Goal: Transaction & Acquisition: Purchase product/service

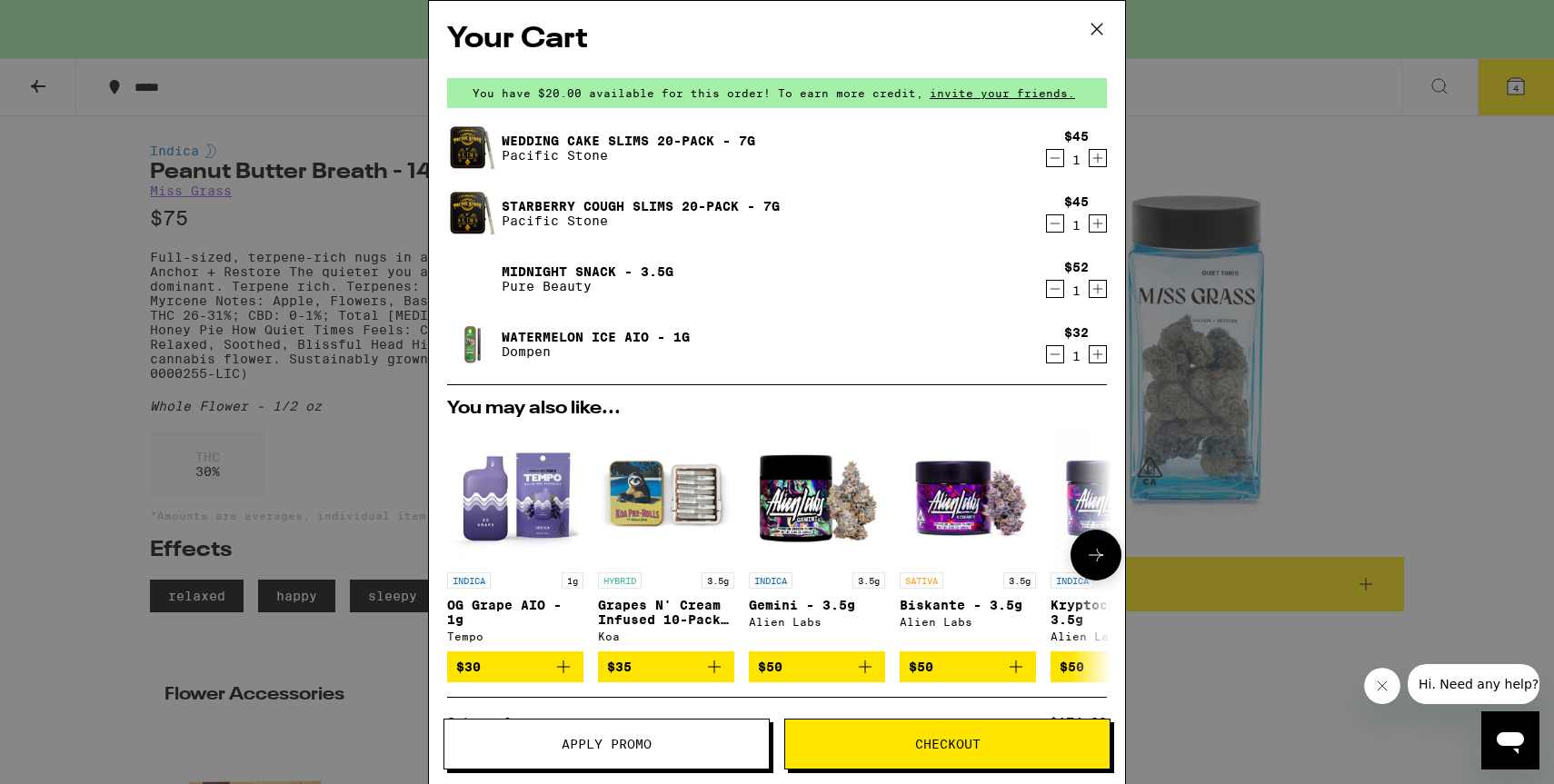
scroll to position [257, 0]
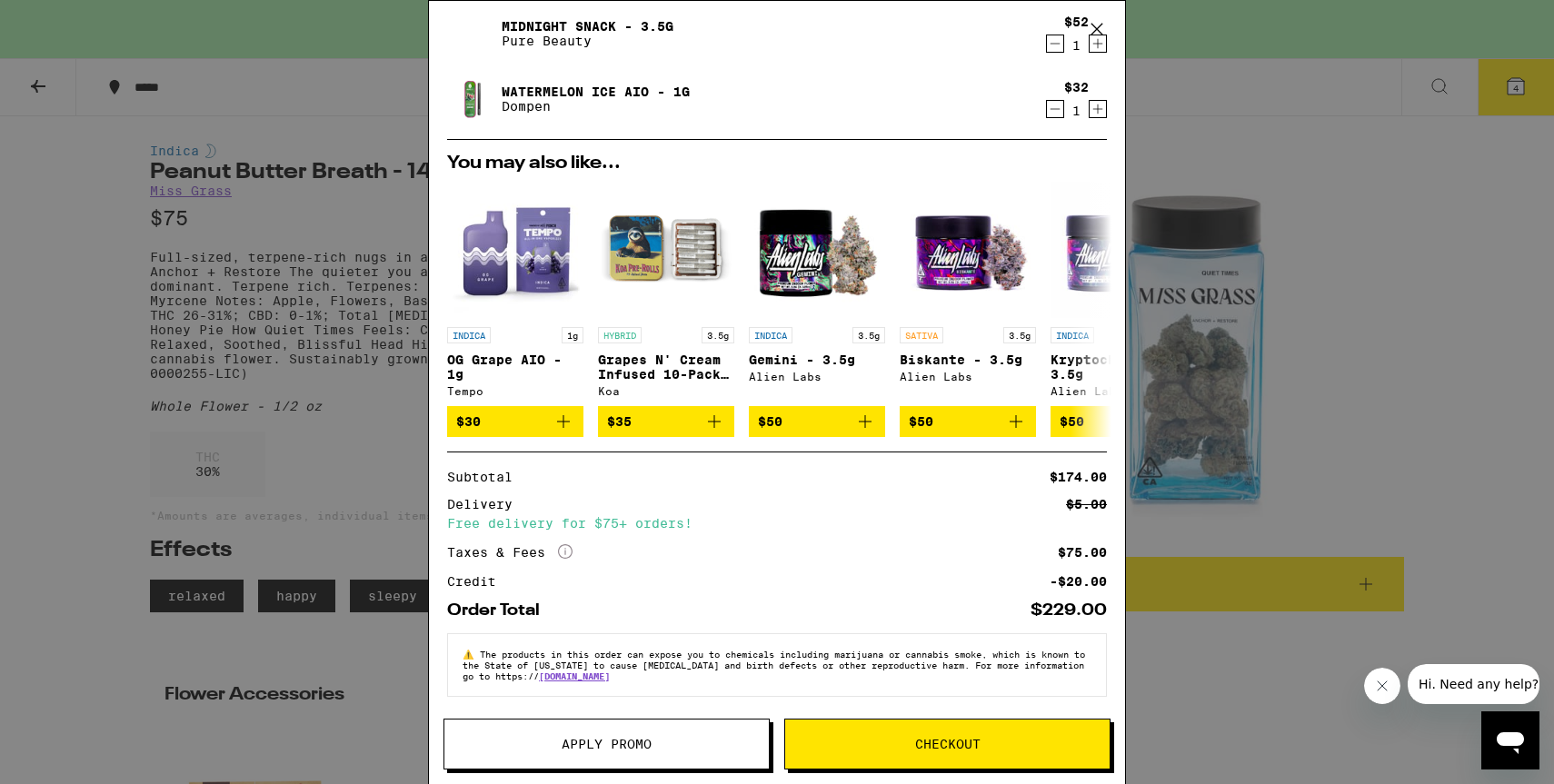
click at [691, 729] on button "Apply Promo" at bounding box center [605, 744] width 326 height 51
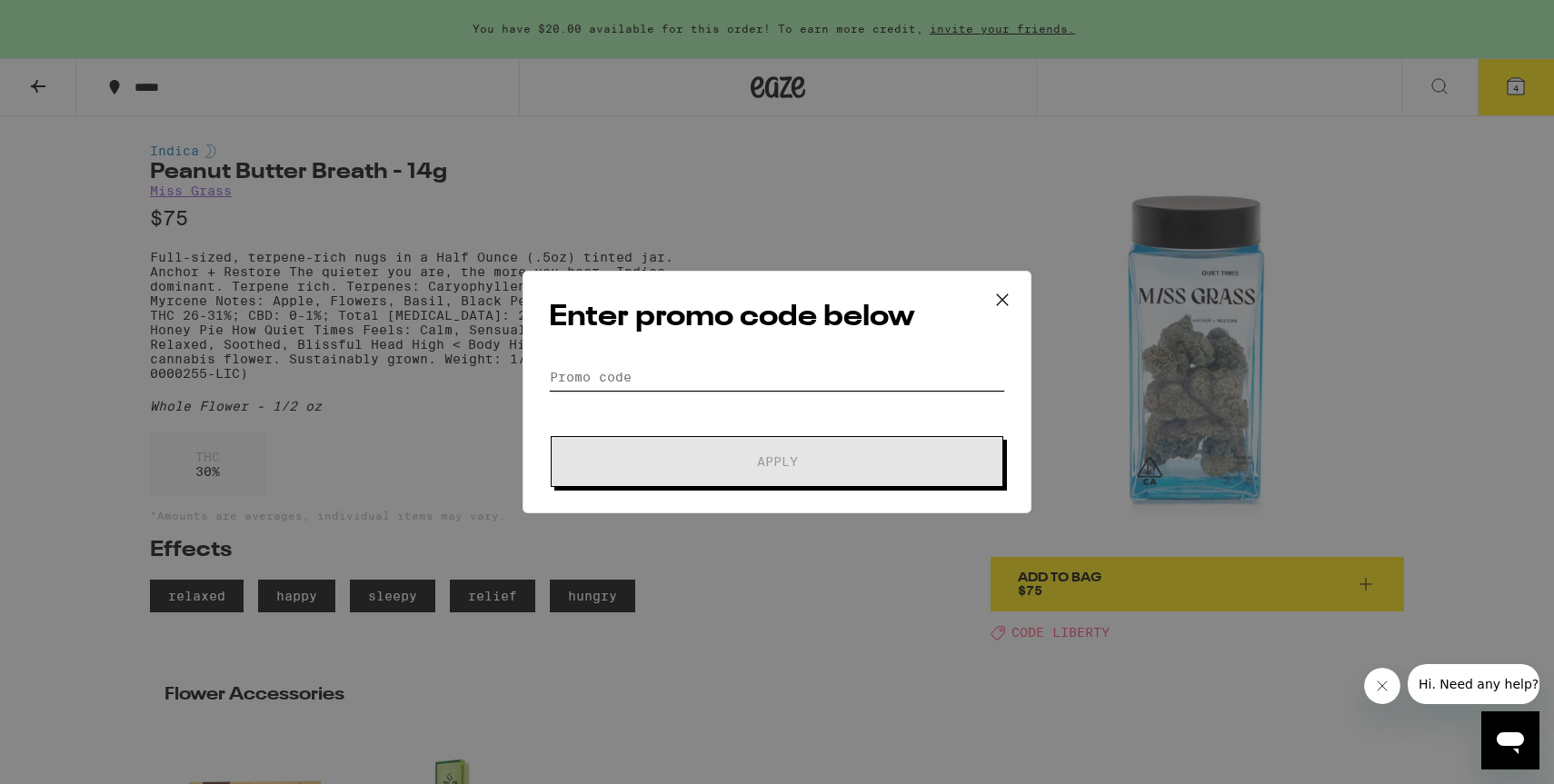
click at [689, 375] on input "Promo Code" at bounding box center [777, 377] width 456 height 27
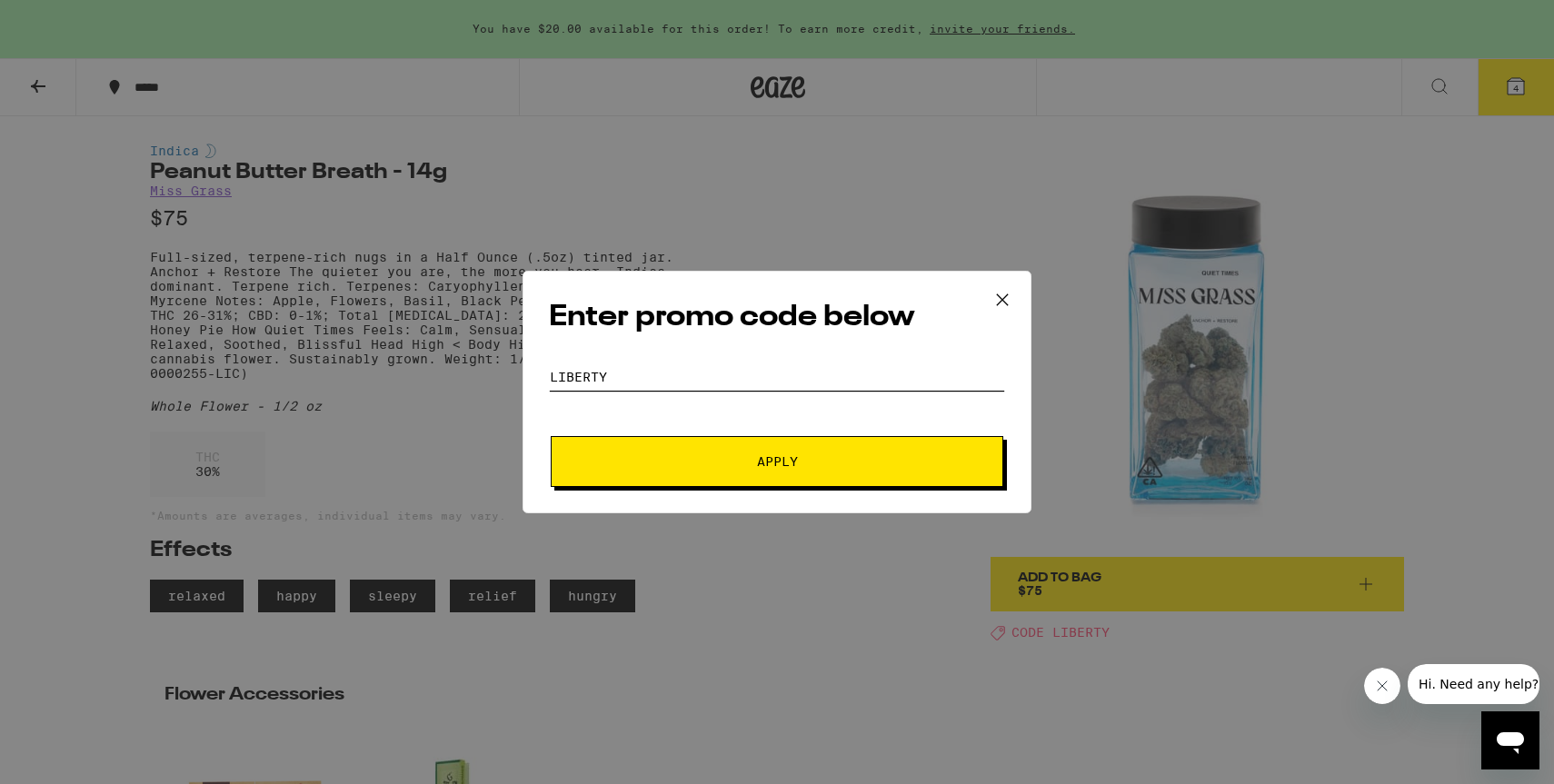
type input "liberty"
click at [551, 436] on button "Apply" at bounding box center [777, 461] width 453 height 51
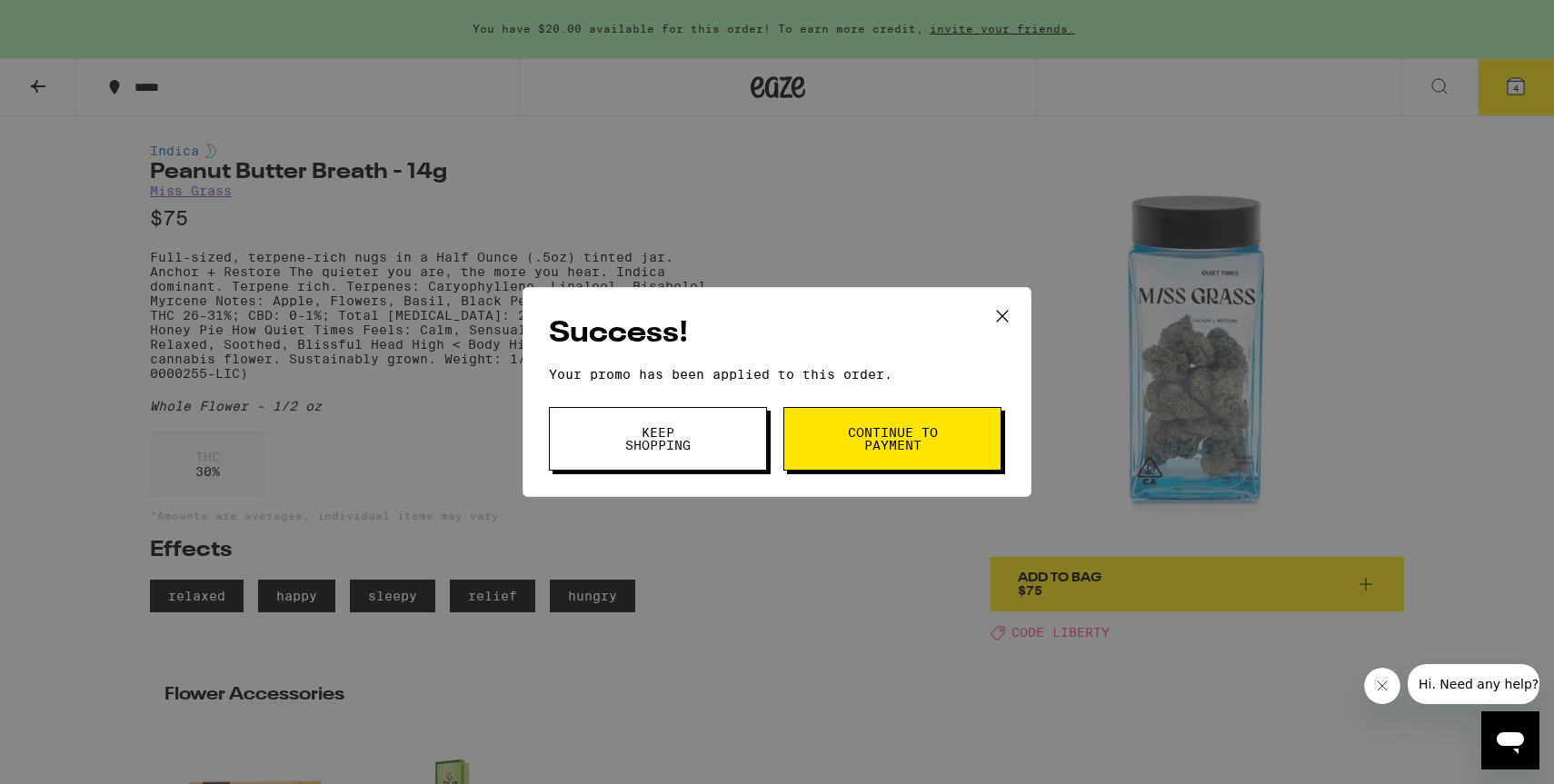
click at [696, 447] on span "Keep Shopping" at bounding box center [657, 438] width 92 height 25
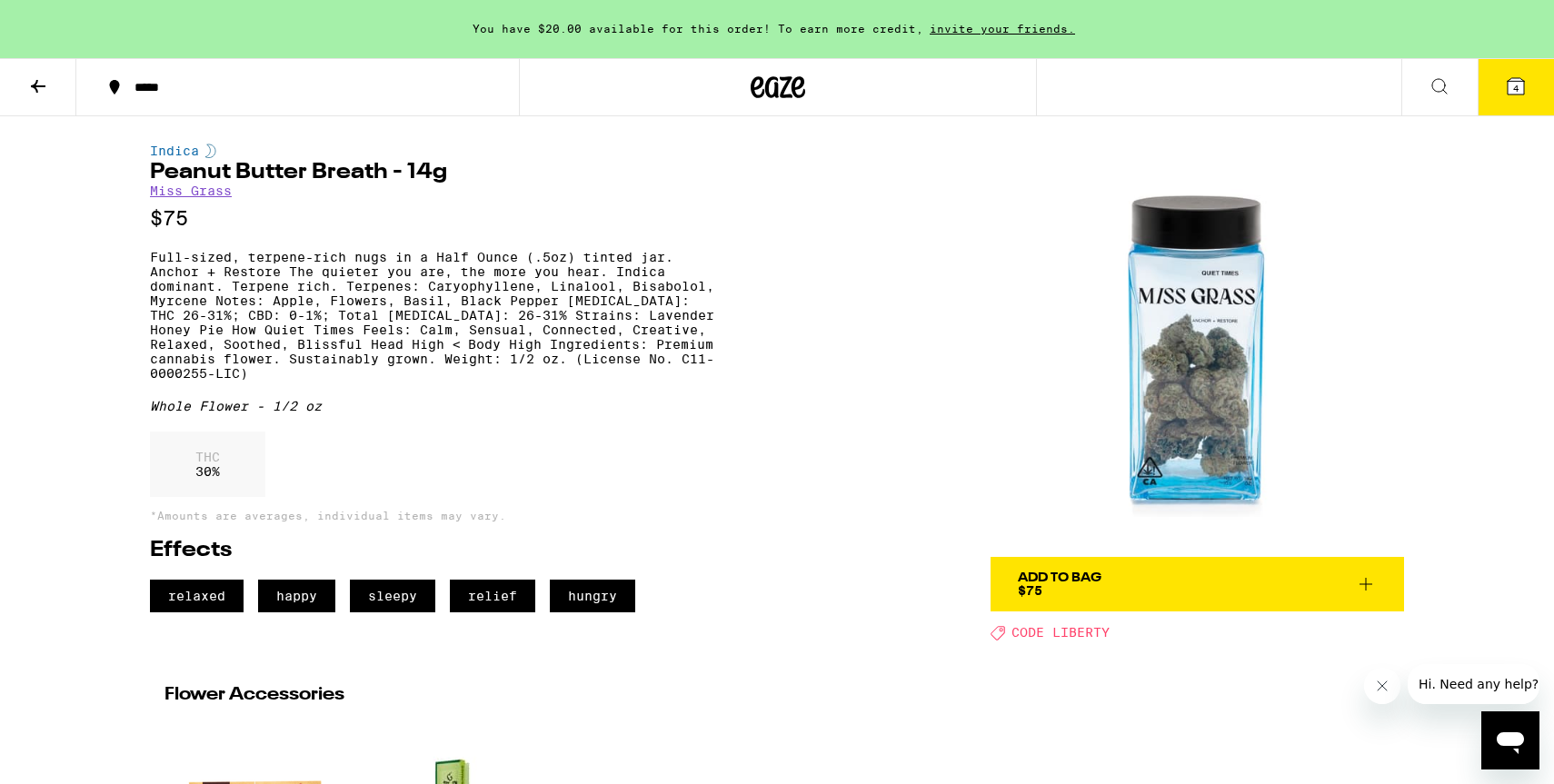
click at [1128, 577] on span "Add To Bag $75" at bounding box center [1196, 584] width 358 height 25
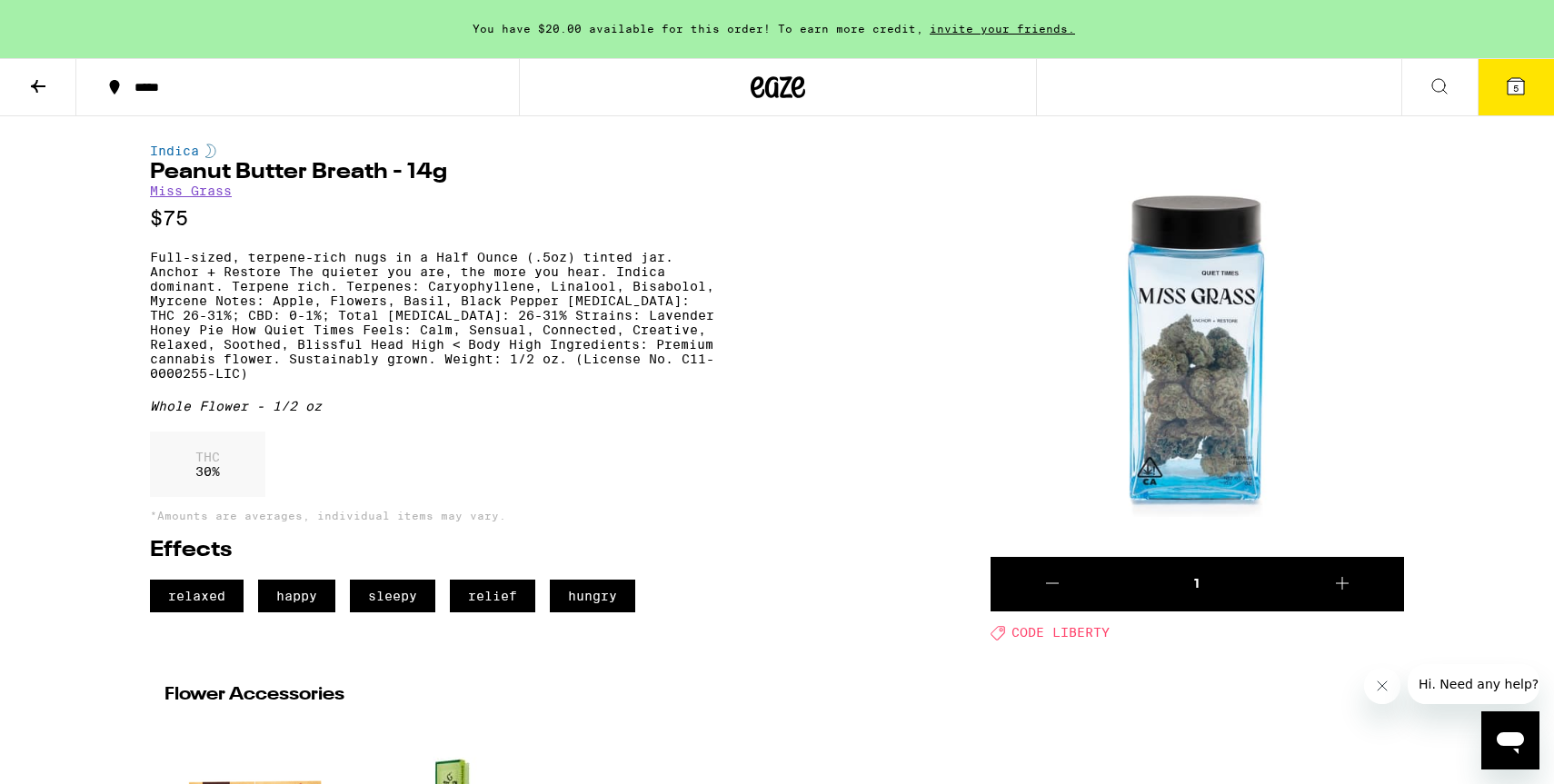
click at [1529, 97] on button "5" at bounding box center [1515, 86] width 76 height 57
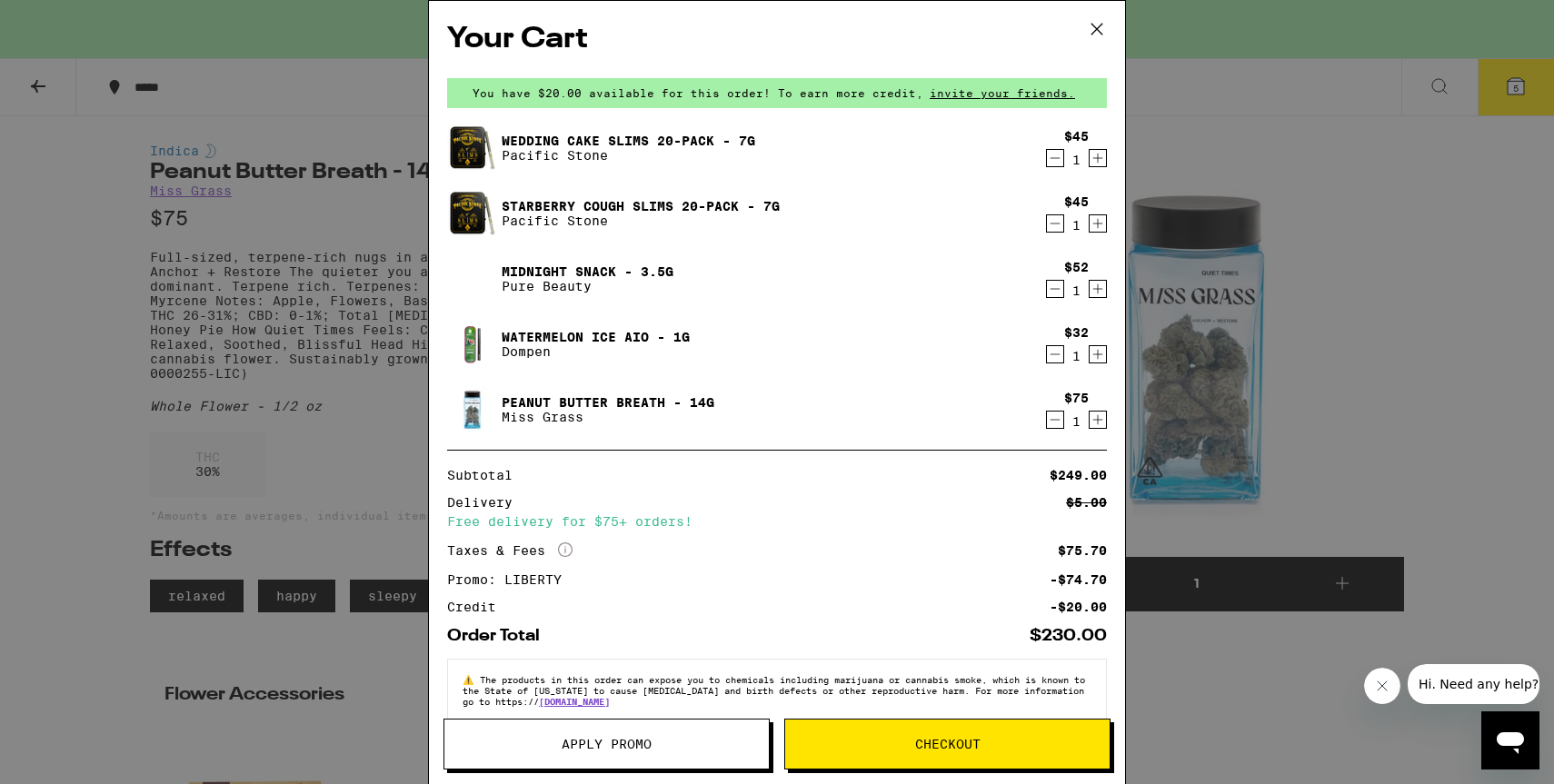
click at [1055, 296] on icon "Decrement" at bounding box center [1054, 288] width 16 height 22
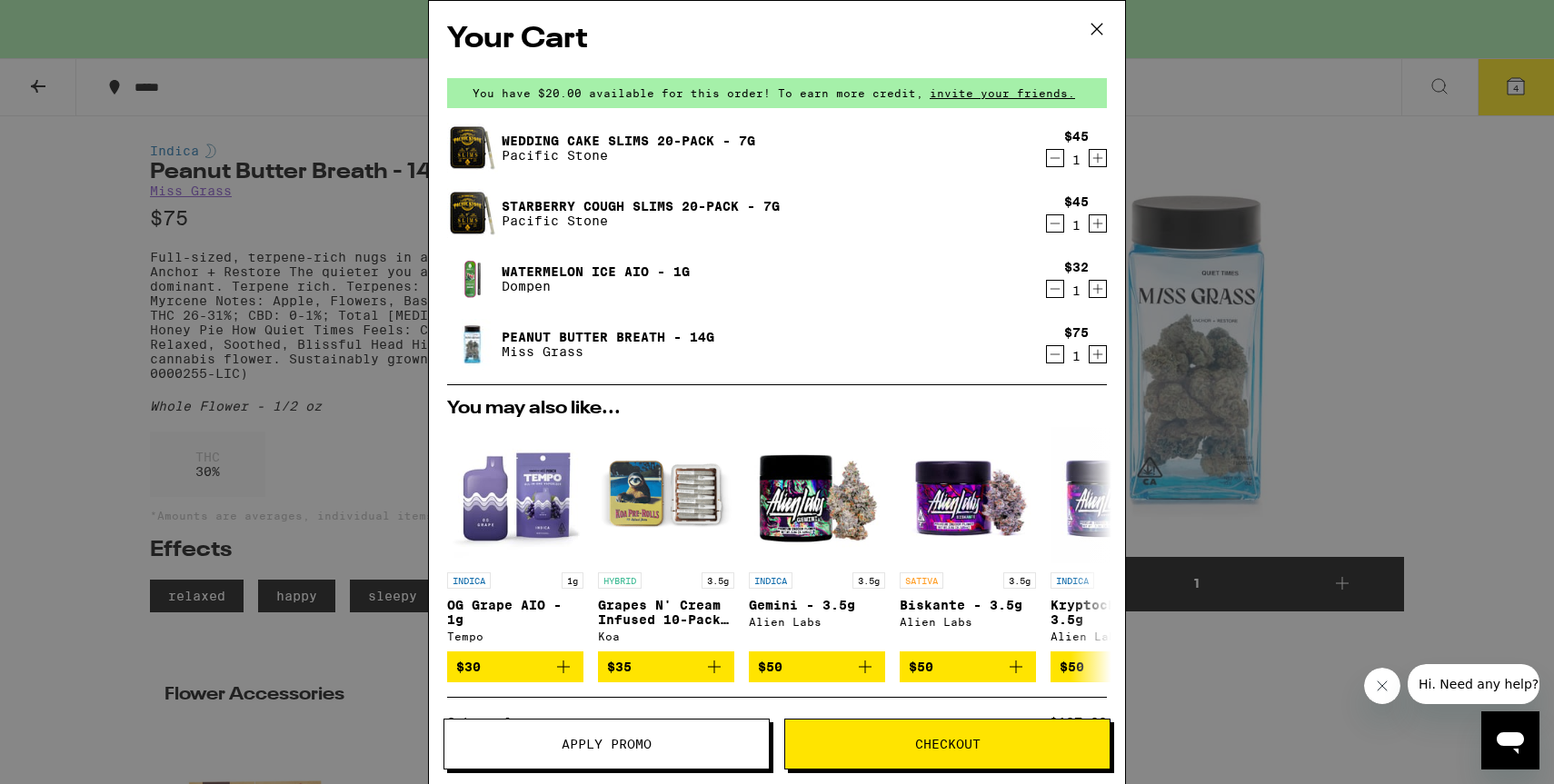
click at [686, 204] on link "Starberry Cough Slims 20-Pack - 7g" at bounding box center [640, 206] width 278 height 14
click at [667, 202] on link "Starberry Cough Slims 20-Pack - 7g" at bounding box center [640, 206] width 278 height 14
click at [631, 129] on div "Wedding Cake Slims 20-Pack - 7g Pacific Stone" at bounding box center [742, 148] width 590 height 51
click at [624, 135] on link "Wedding Cake Slims 20-Pack - 7g" at bounding box center [629, 140] width 254 height 14
click at [1096, 35] on icon at bounding box center [1097, 29] width 27 height 27
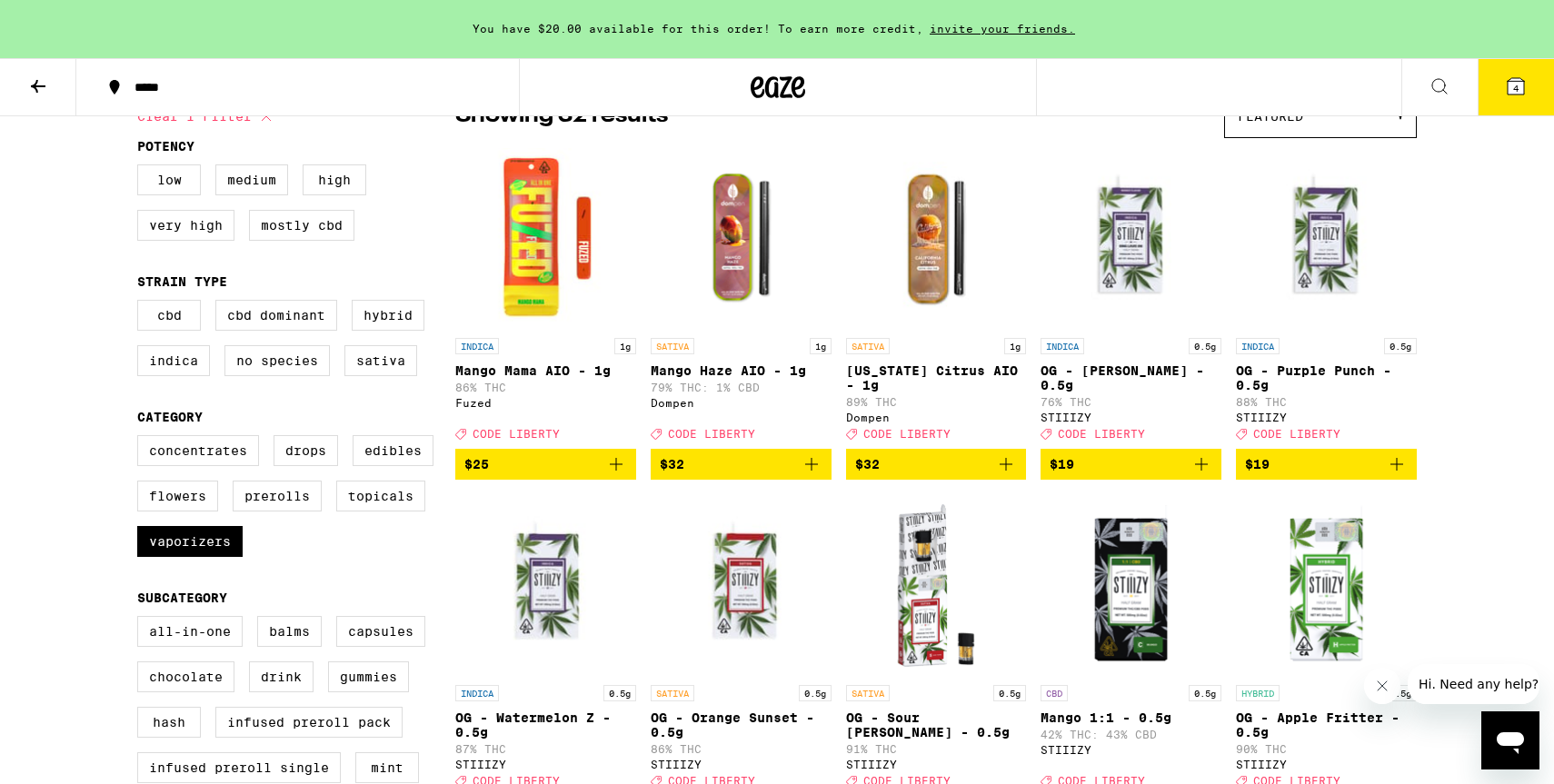
scroll to position [334, 0]
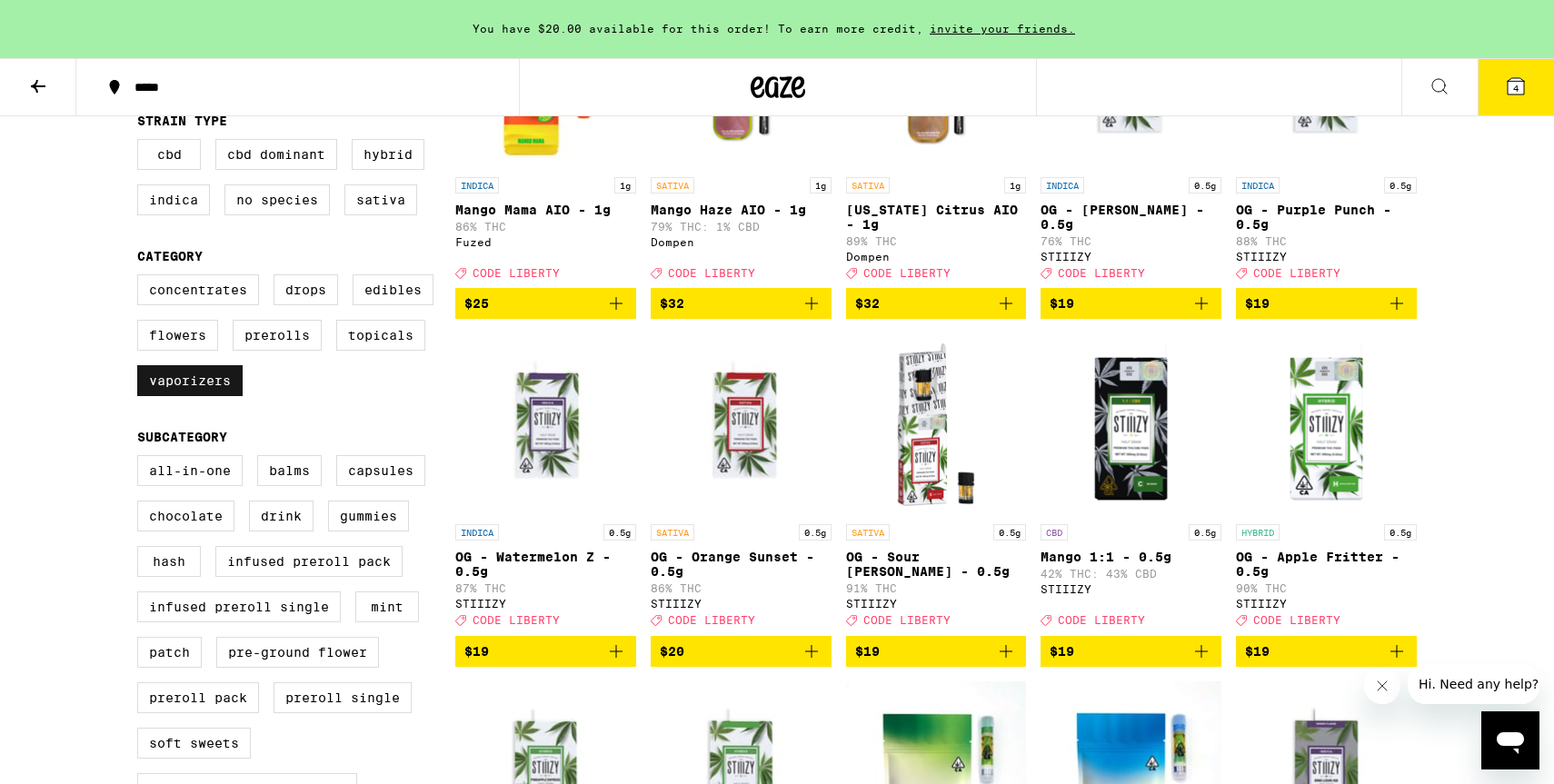
click at [180, 396] on label "Vaporizers" at bounding box center [190, 380] width 106 height 31
click at [141, 278] on input "Vaporizers" at bounding box center [141, 277] width 1 height 1
checkbox input "false"
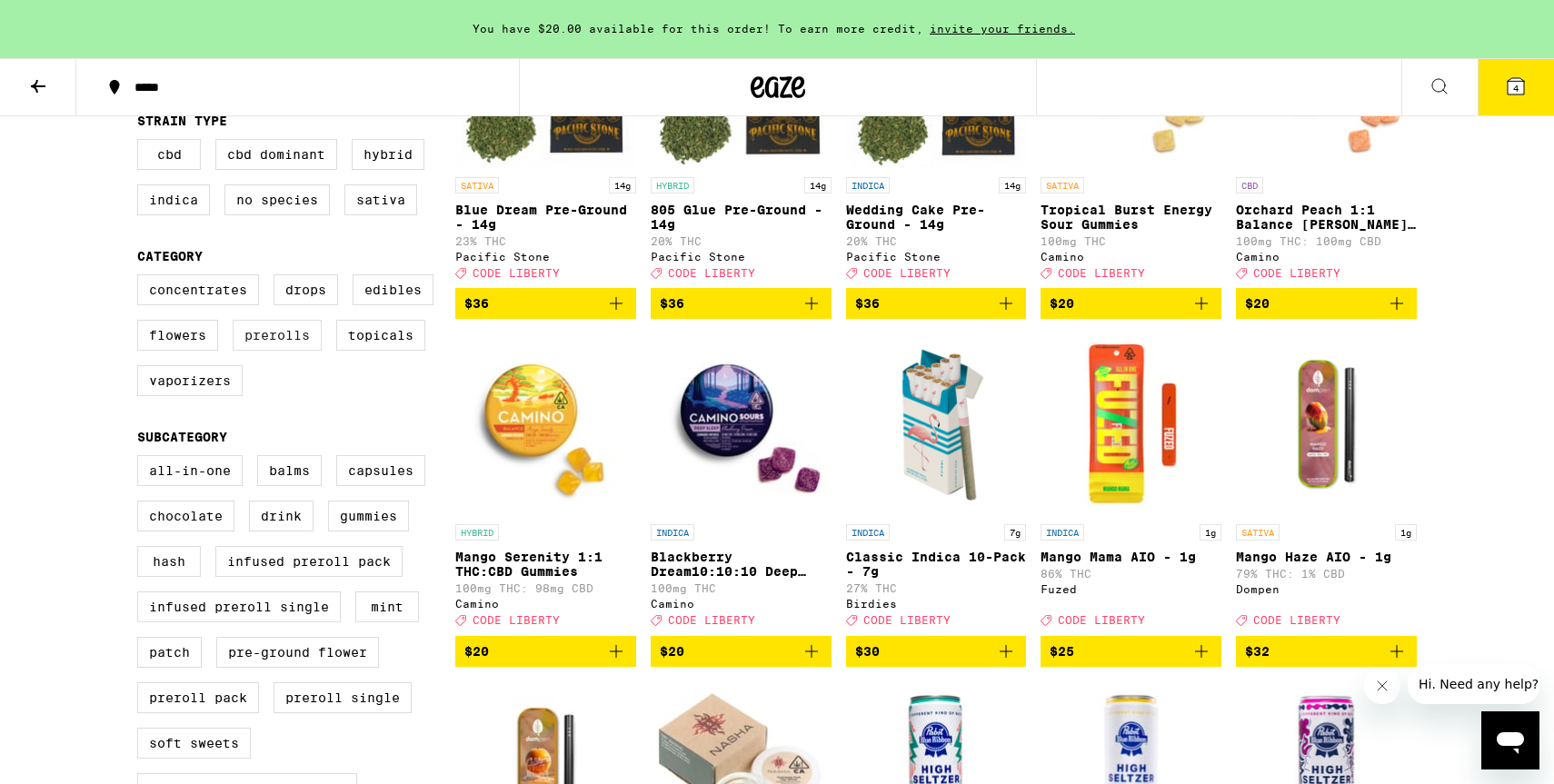
click at [259, 351] on label "Prerolls" at bounding box center [277, 335] width 89 height 31
click at [141, 278] on input "Prerolls" at bounding box center [141, 277] width 1 height 1
checkbox input "true"
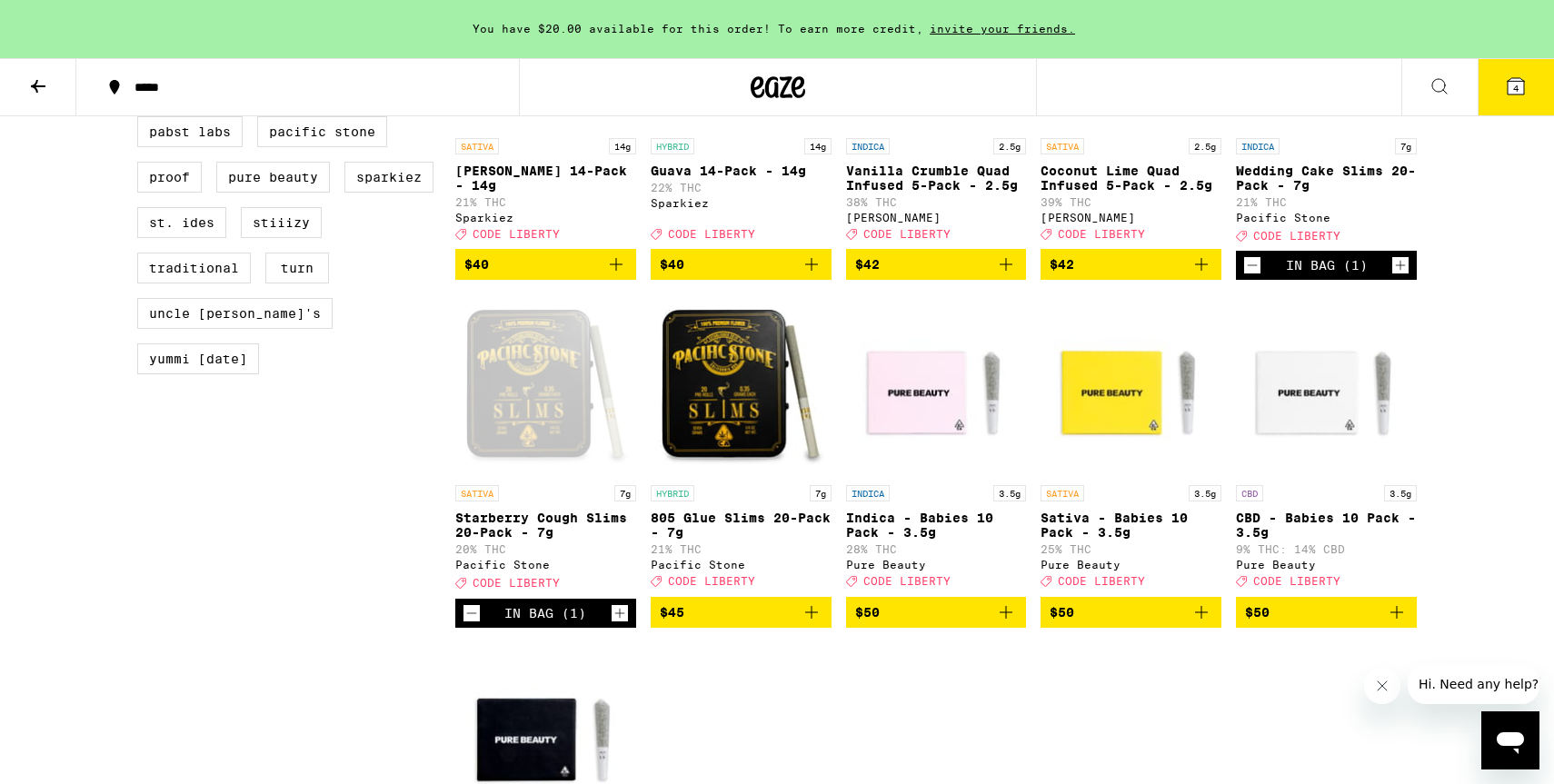
scroll to position [1740, 0]
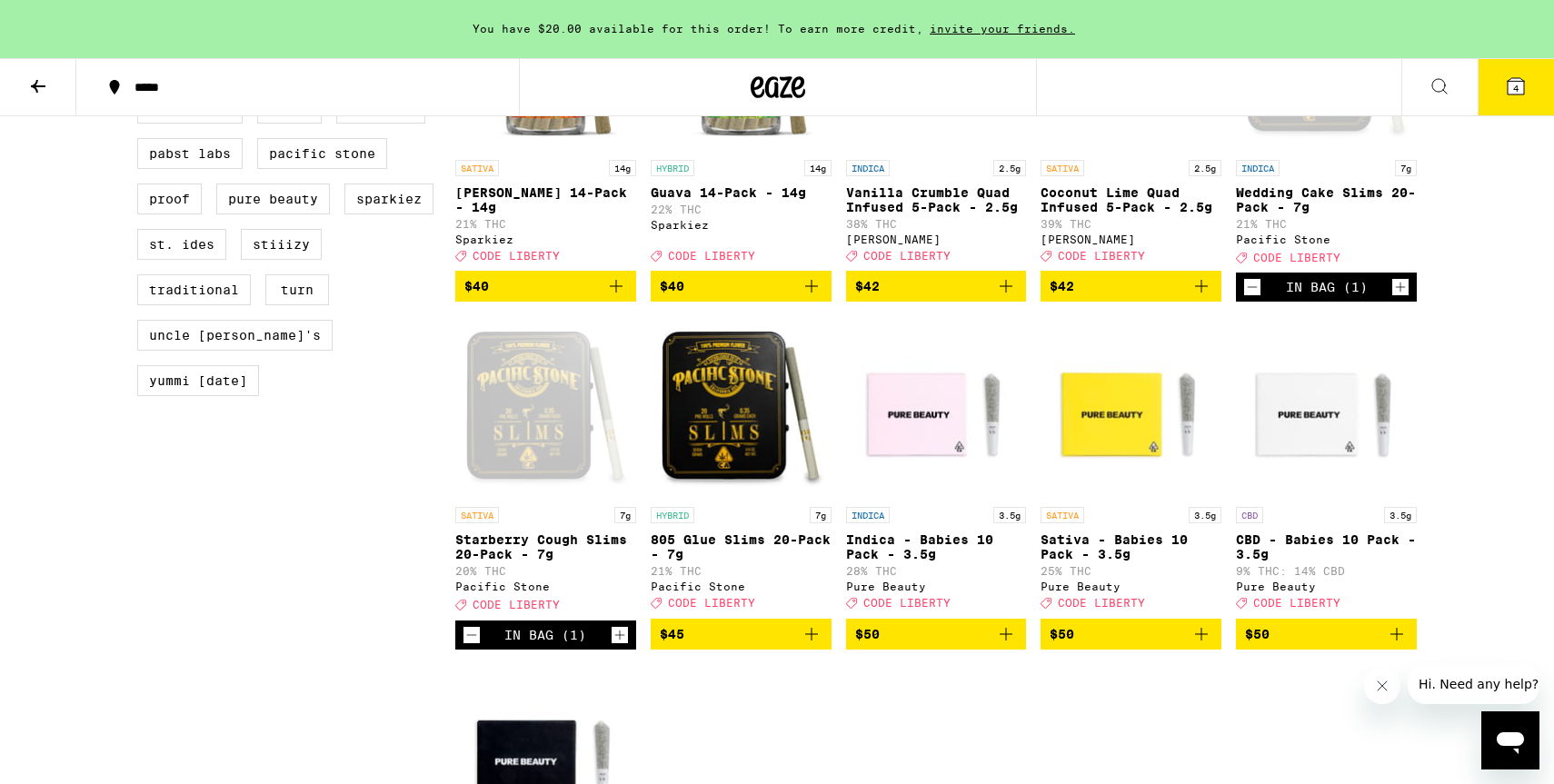
click at [1517, 86] on span "4" at bounding box center [1516, 87] width 6 height 11
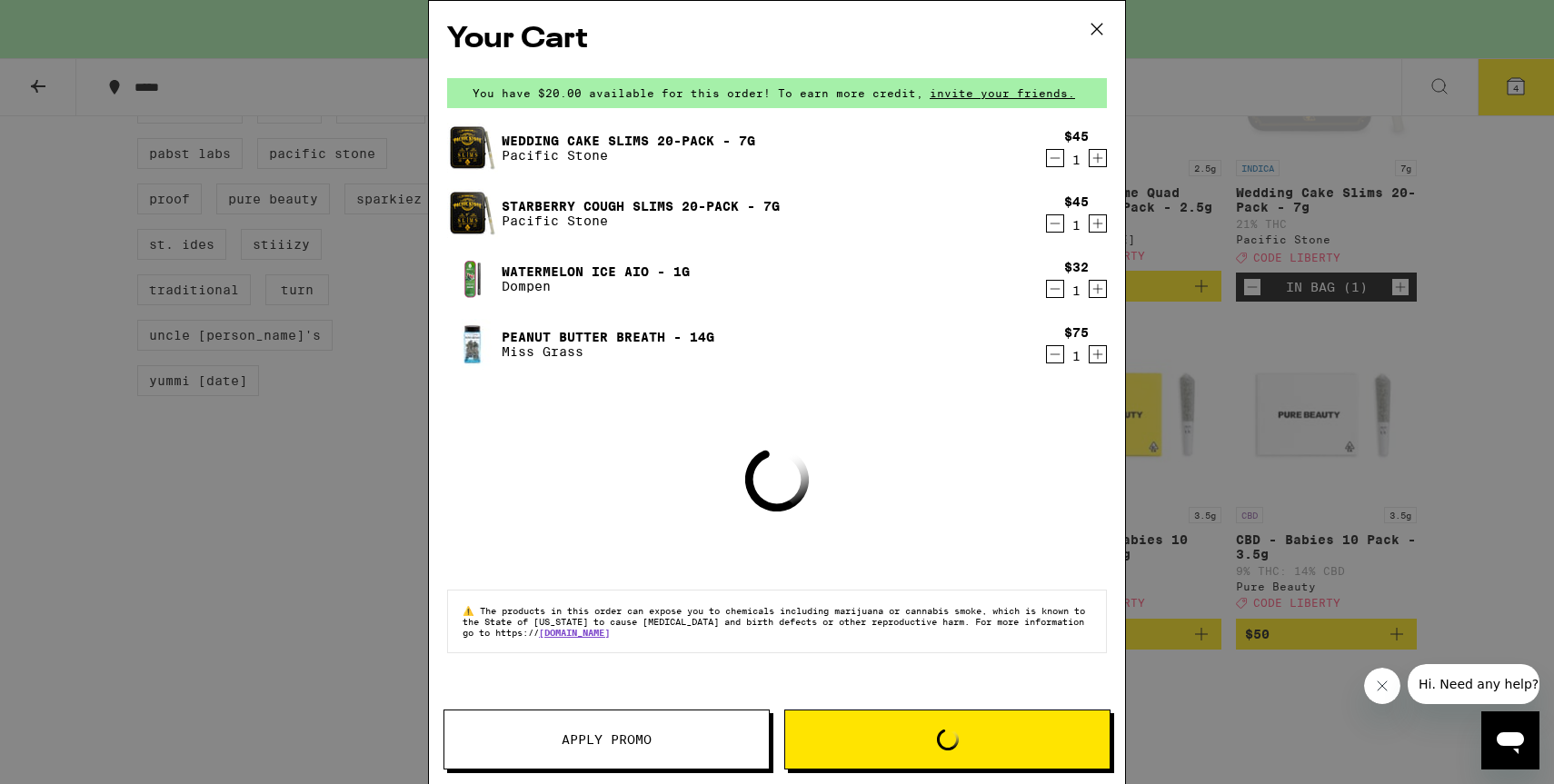
click at [579, 337] on link "Peanut Butter Breath - 14g" at bounding box center [607, 336] width 212 height 14
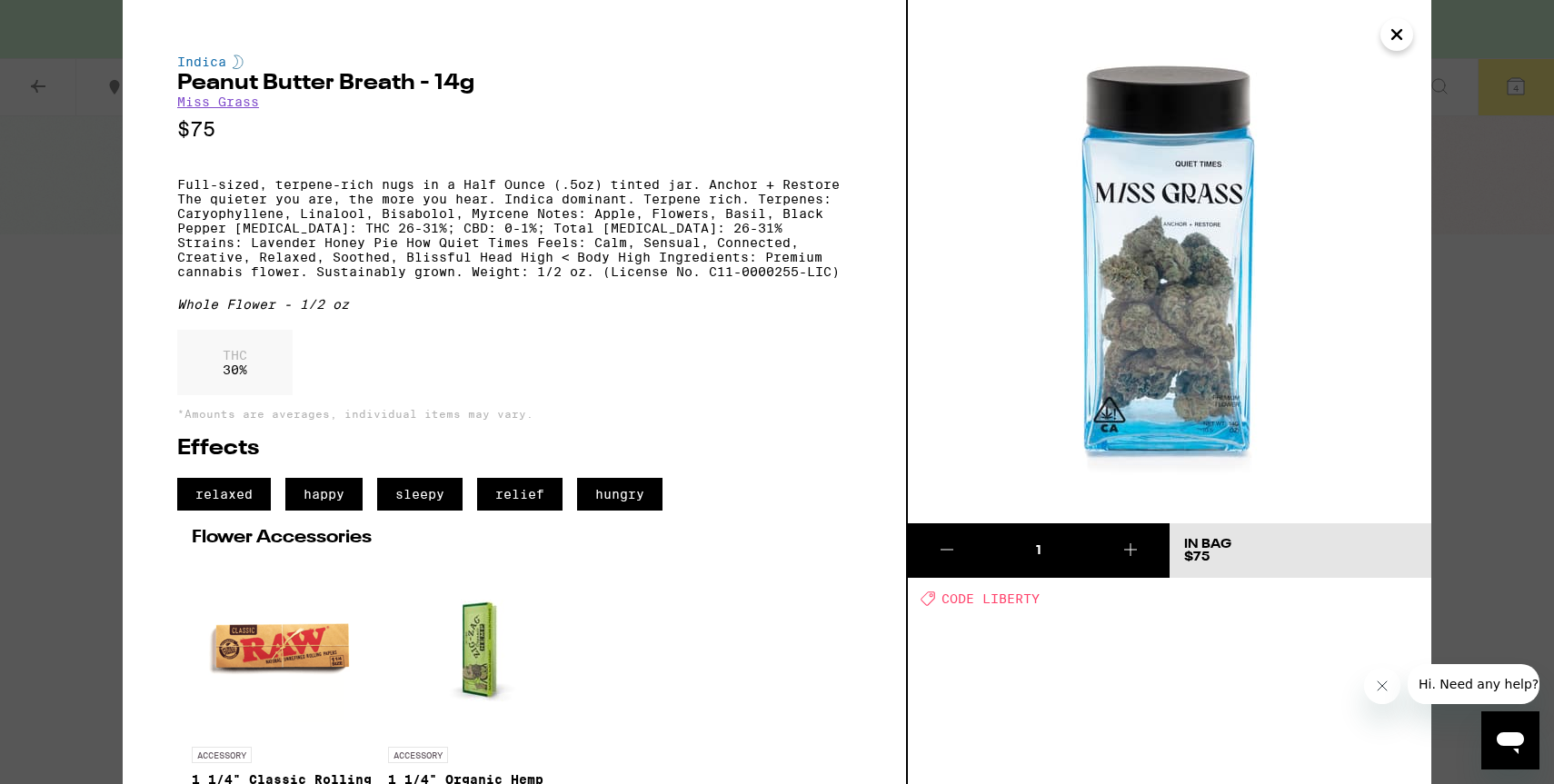
click at [1392, 34] on icon "Close" at bounding box center [1396, 35] width 22 height 27
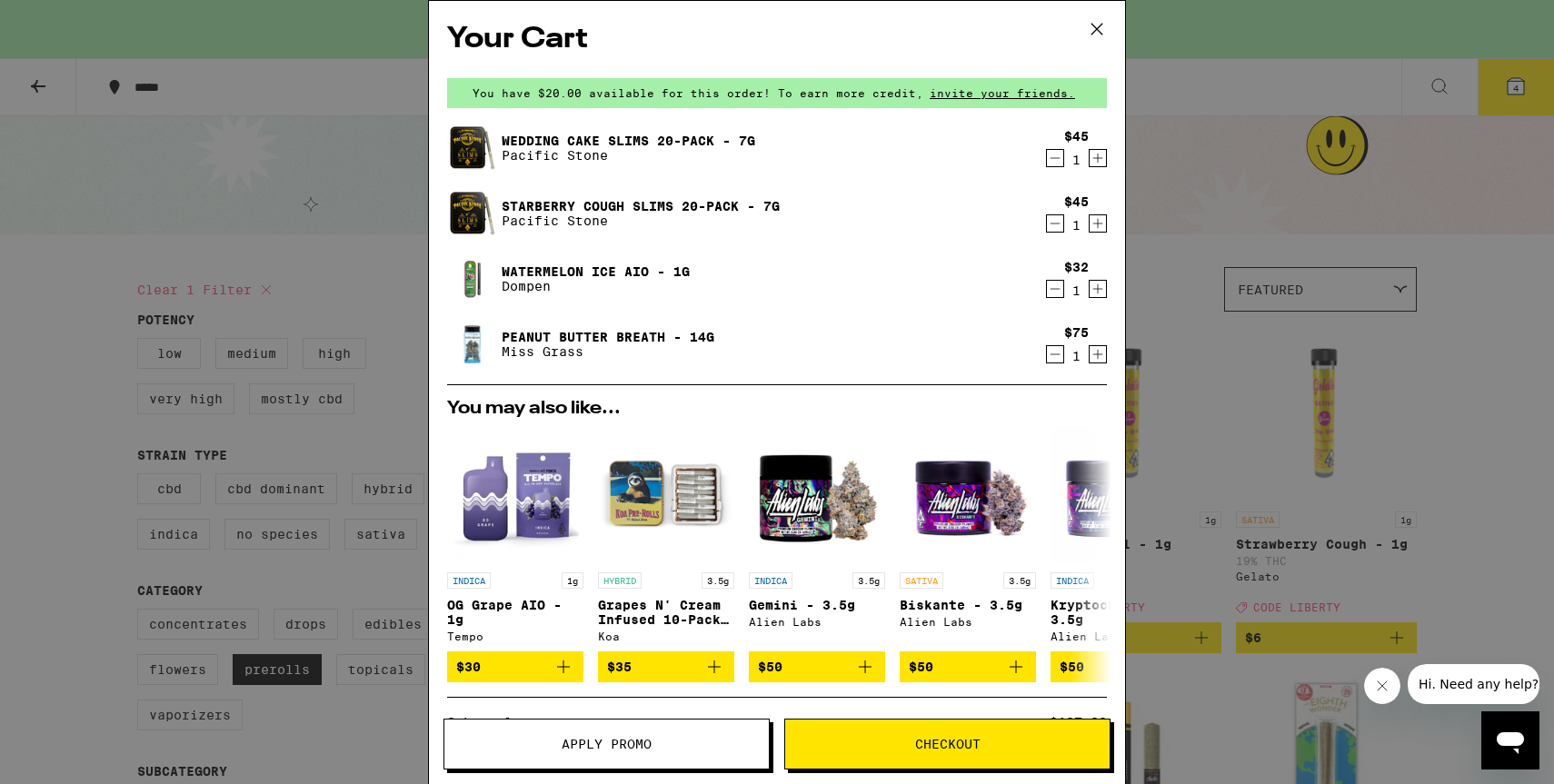
click at [1106, 33] on icon at bounding box center [1097, 29] width 27 height 27
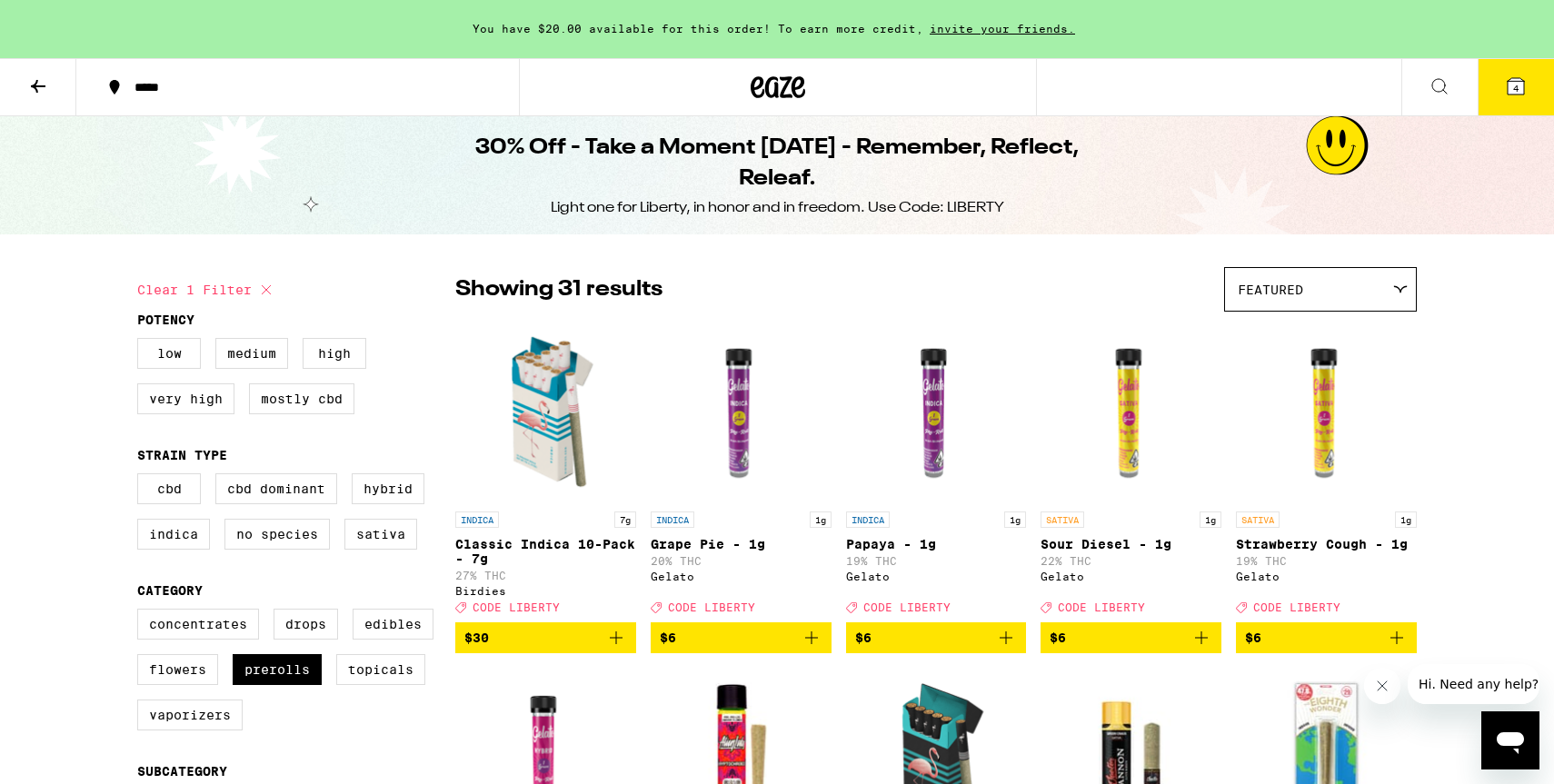
click at [1526, 77] on button "4" at bounding box center [1515, 86] width 76 height 57
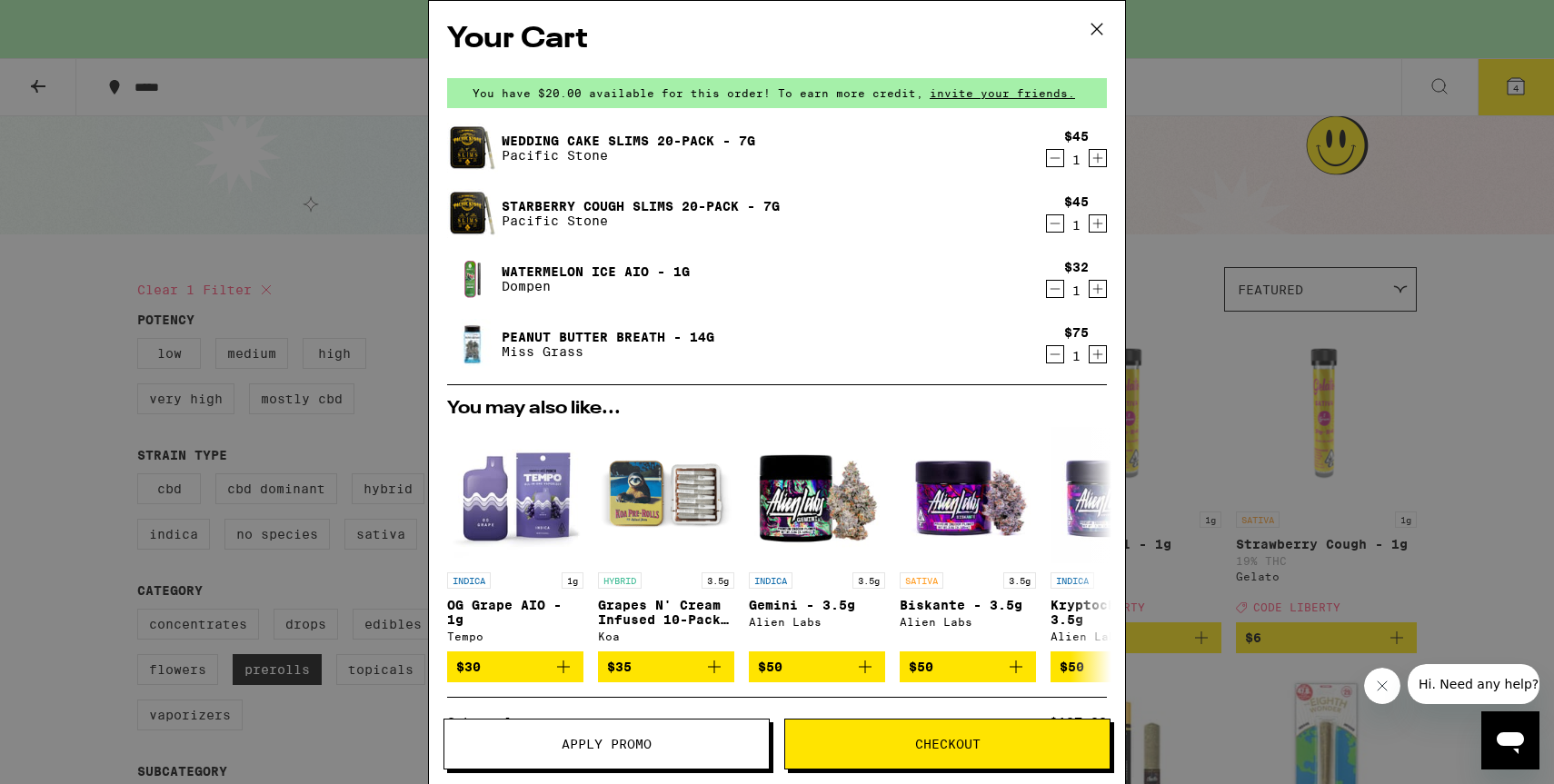
click at [1050, 160] on icon "Decrement" at bounding box center [1054, 158] width 16 height 22
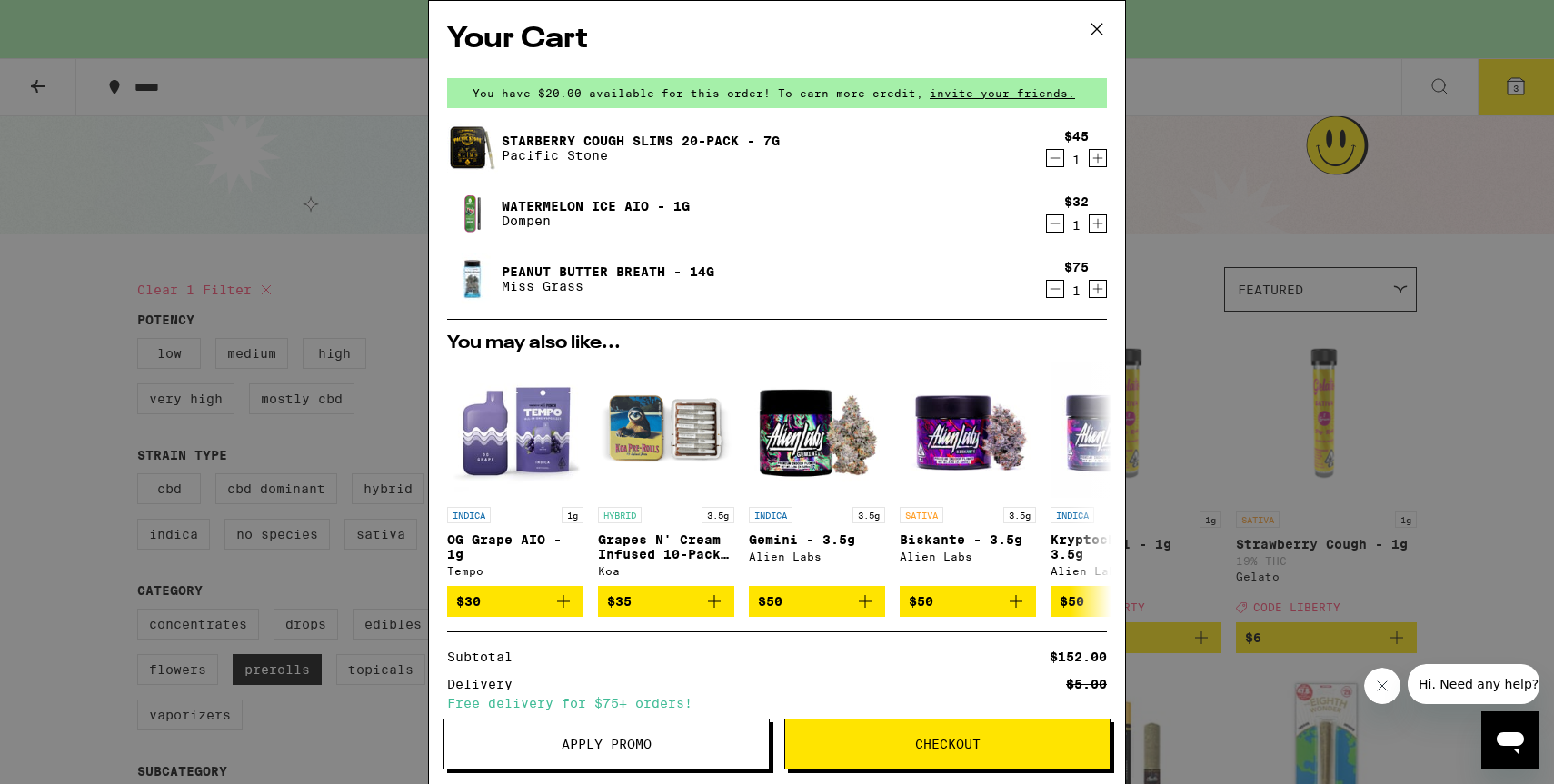
click at [1056, 225] on icon "Decrement" at bounding box center [1054, 223] width 16 height 22
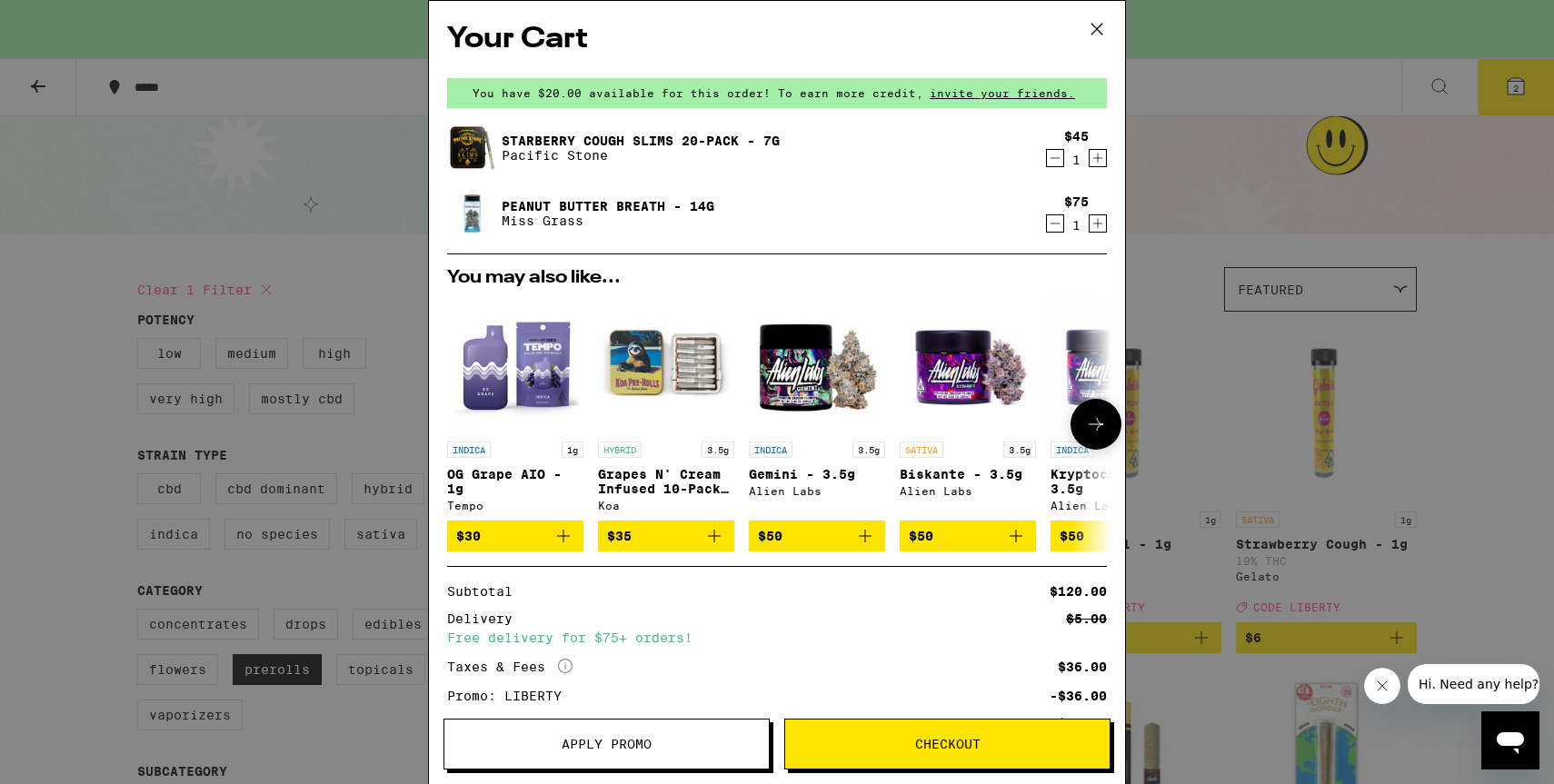
scroll to position [153, 0]
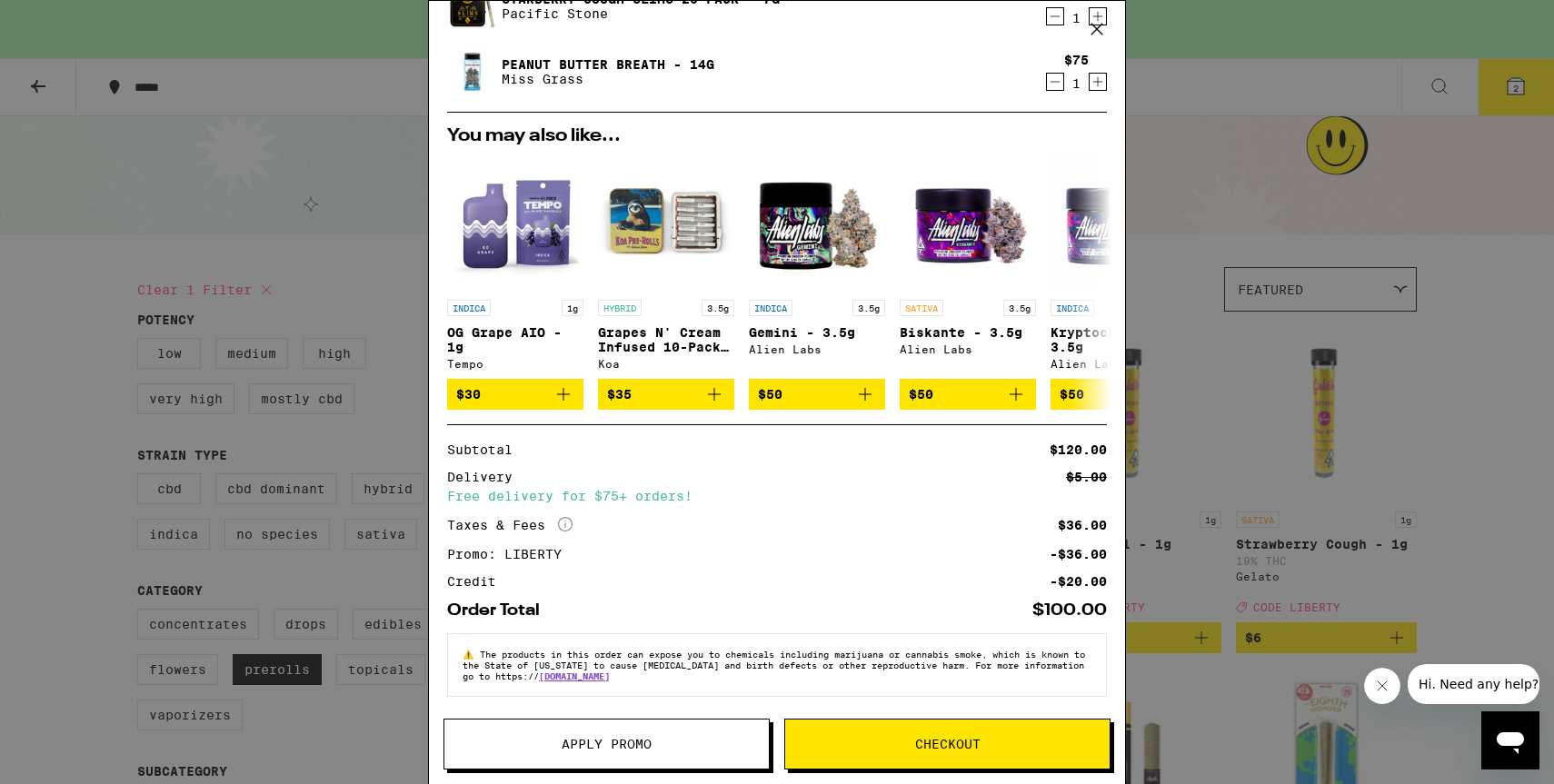
click at [865, 745] on span "Checkout" at bounding box center [948, 744] width 325 height 12
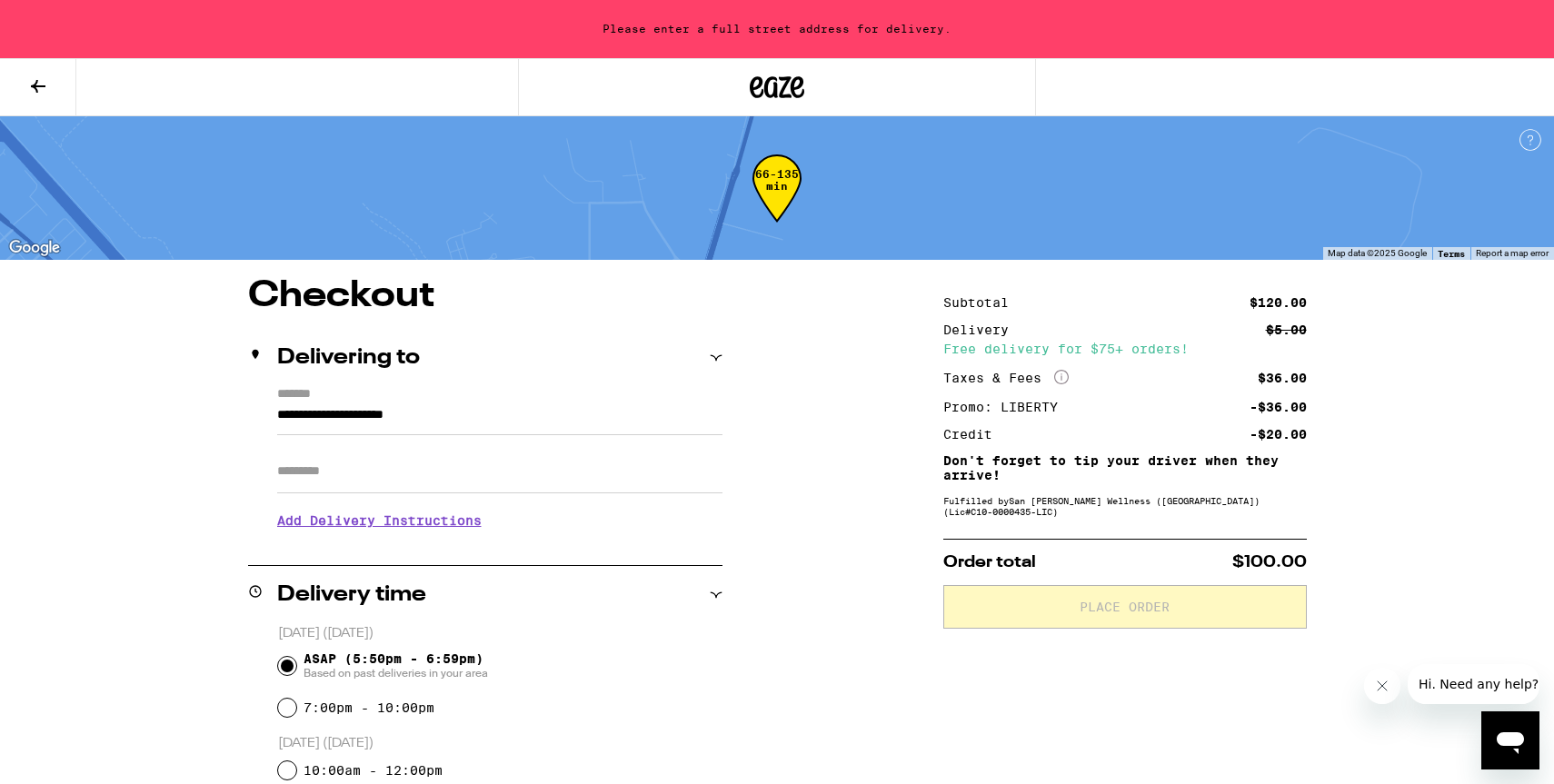
scroll to position [94, 0]
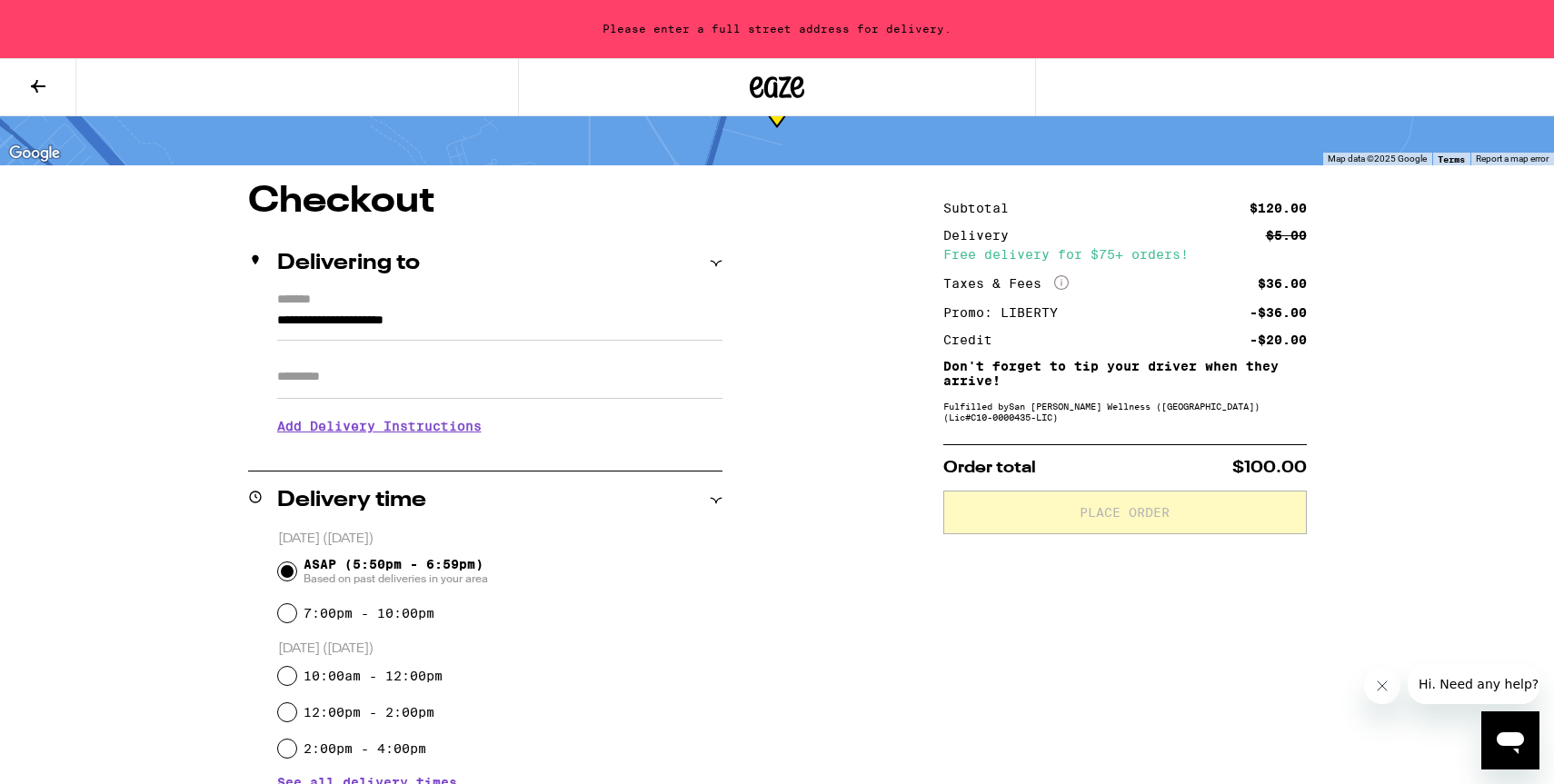
click at [323, 324] on input "**********" at bounding box center [499, 325] width 445 height 31
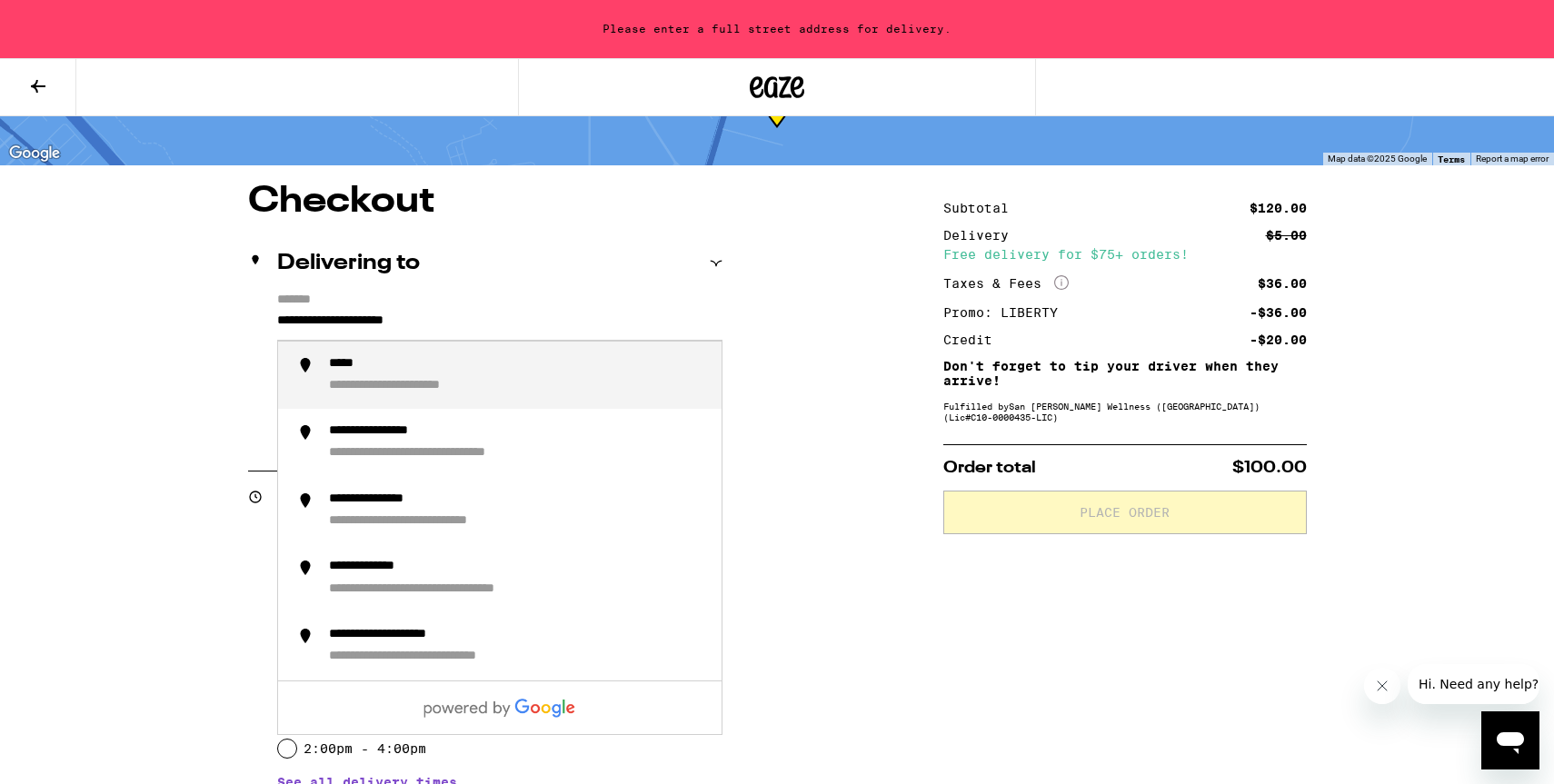
click at [323, 324] on input "**********" at bounding box center [499, 325] width 445 height 31
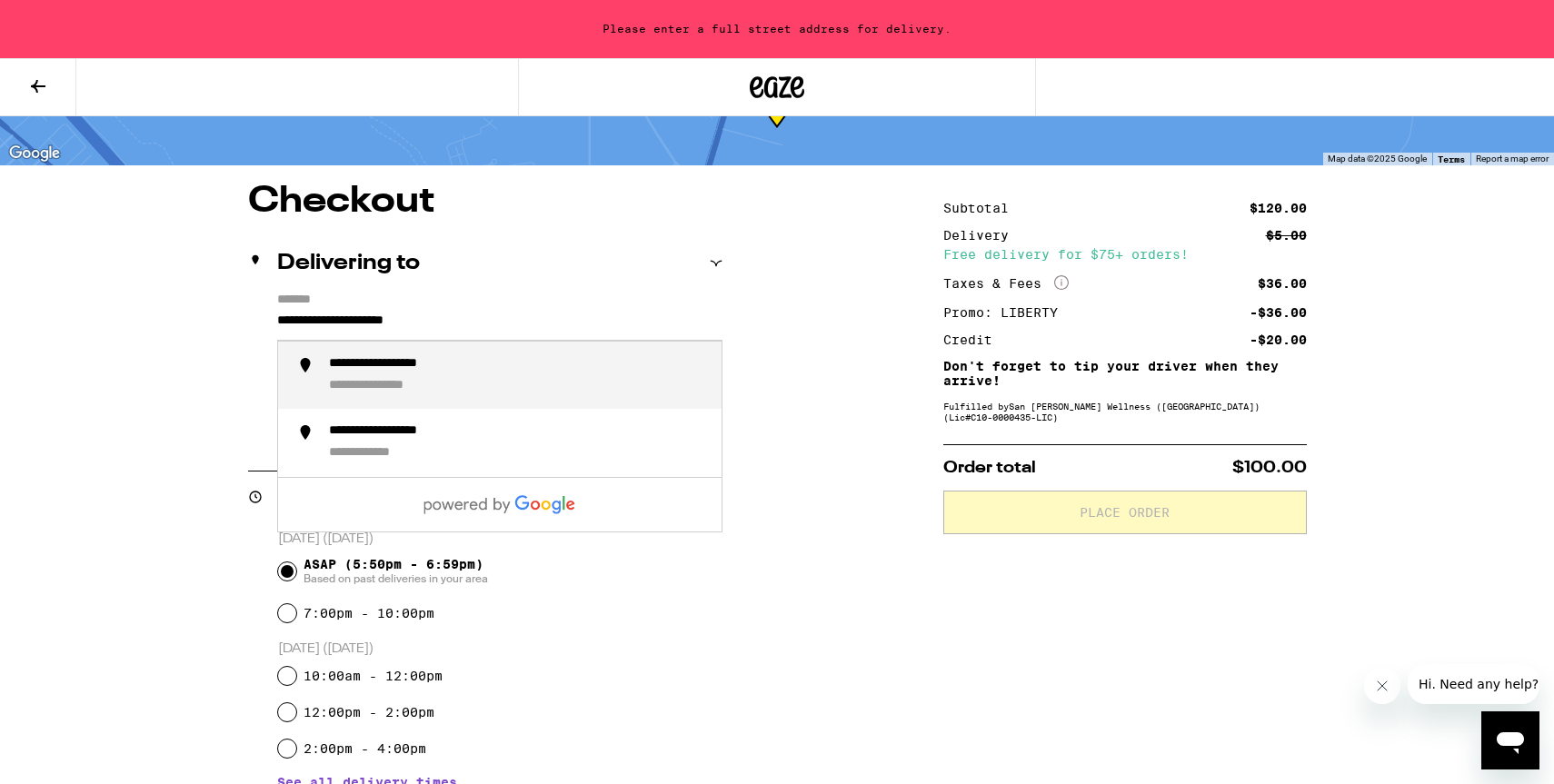
click at [417, 390] on div "**********" at bounding box center [394, 386] width 132 height 17
type input "**********"
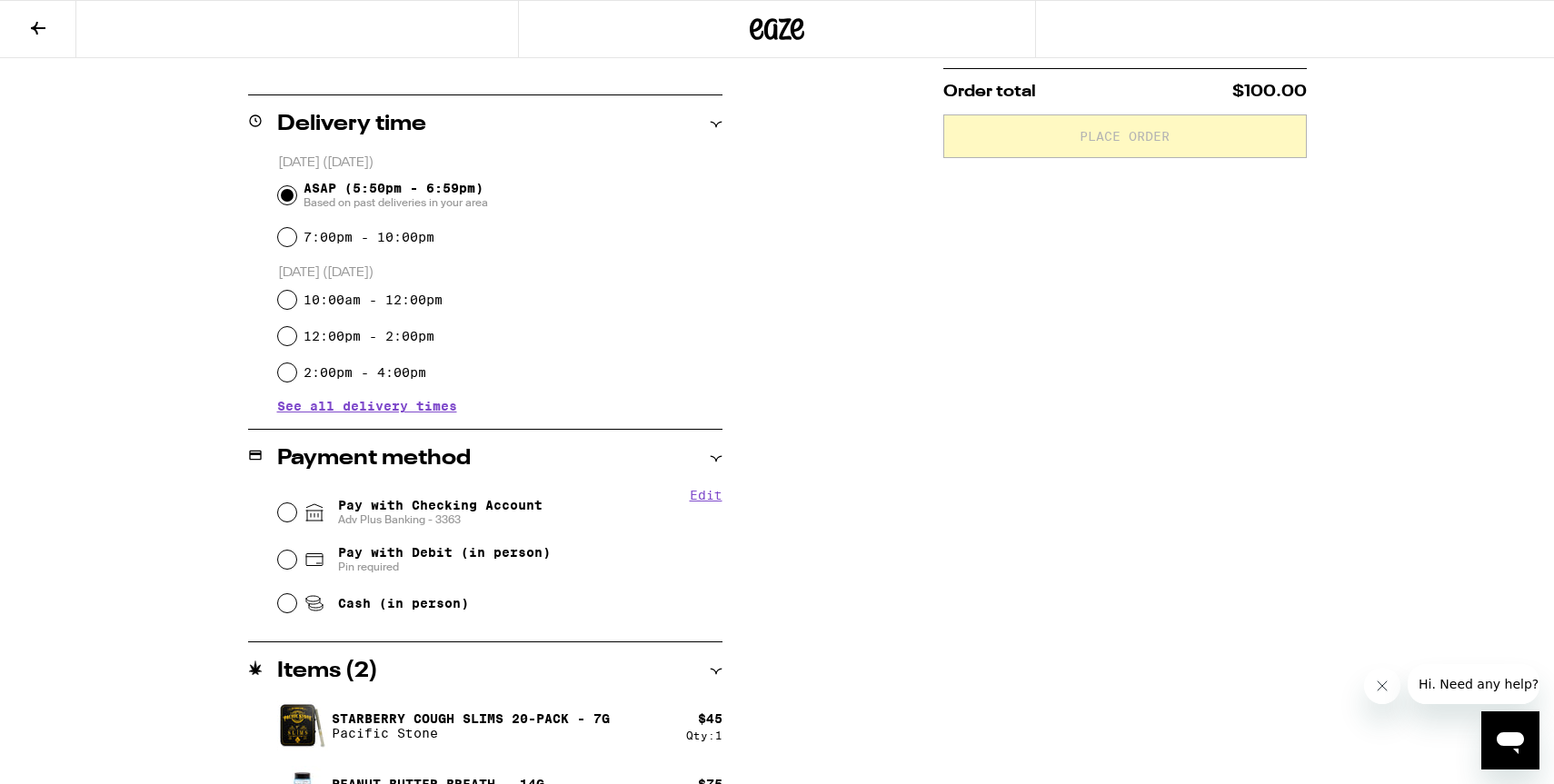
scroll to position [428, 0]
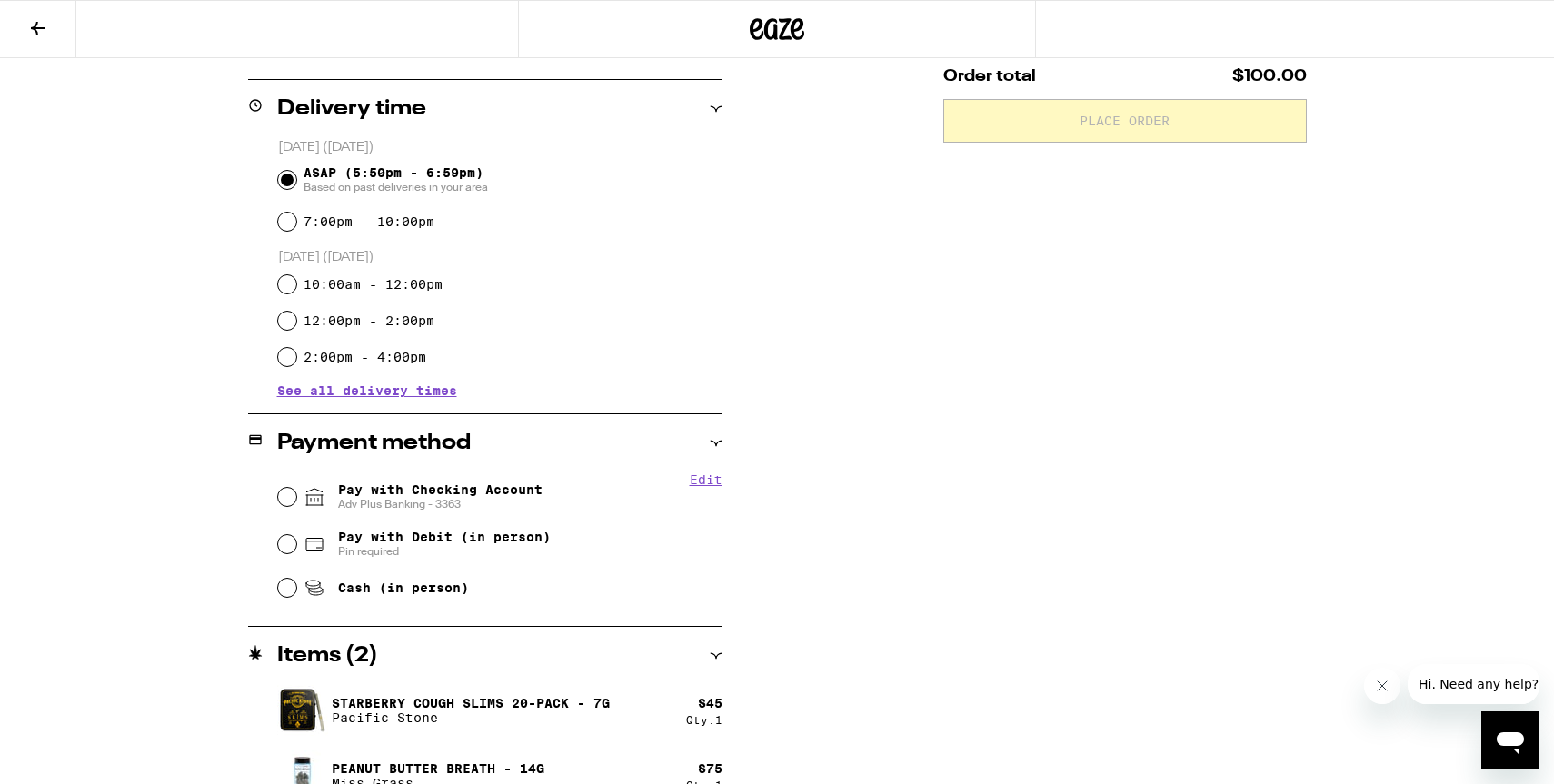
click at [413, 488] on span "Pay with Checking Account Adv Plus Banking - 3363" at bounding box center [440, 497] width 205 height 29
click at [296, 488] on input "Pay with Checking Account Adv Plus Banking - 3363" at bounding box center [286, 497] width 18 height 18
radio input "true"
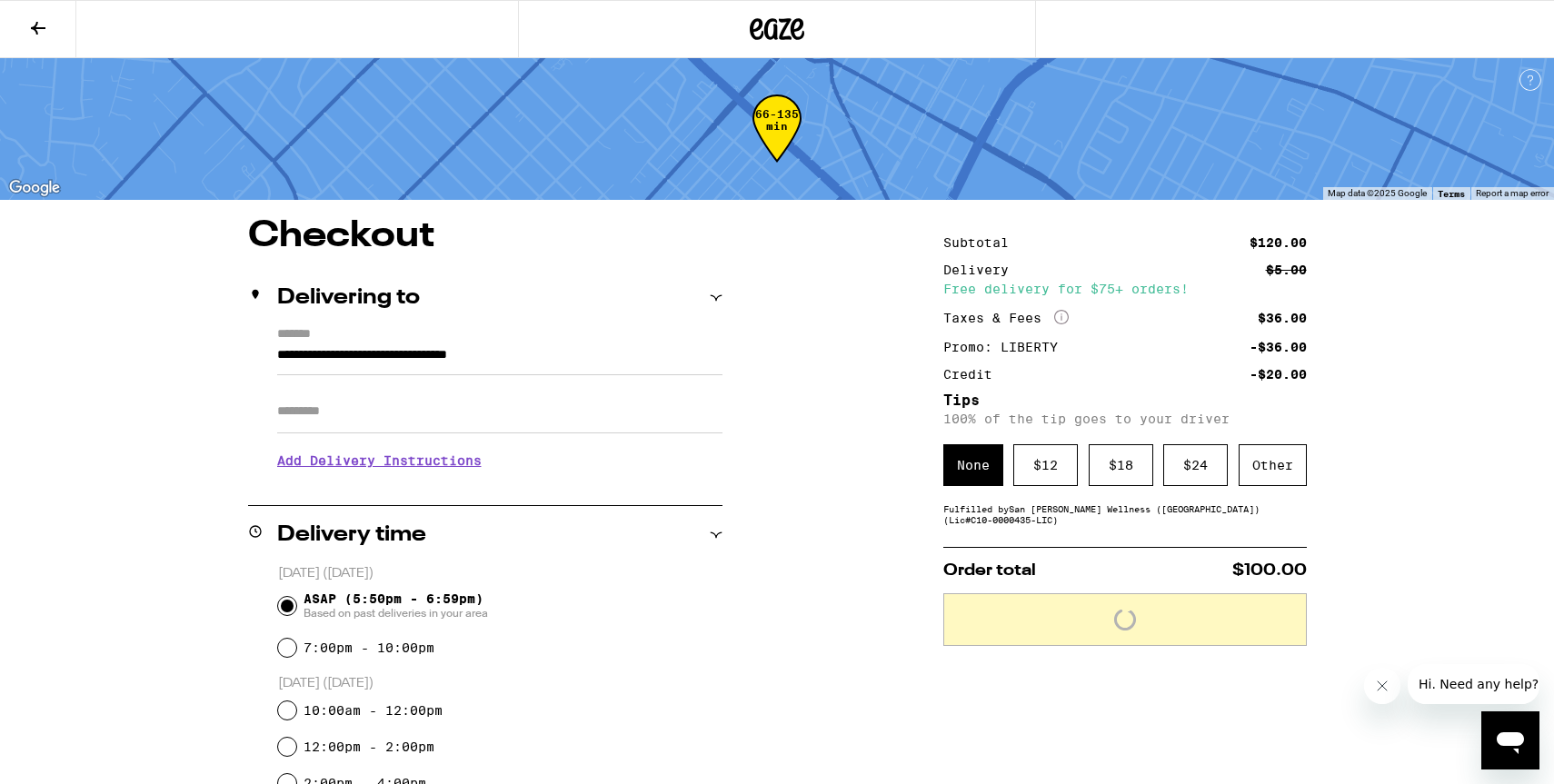
scroll to position [0, 0]
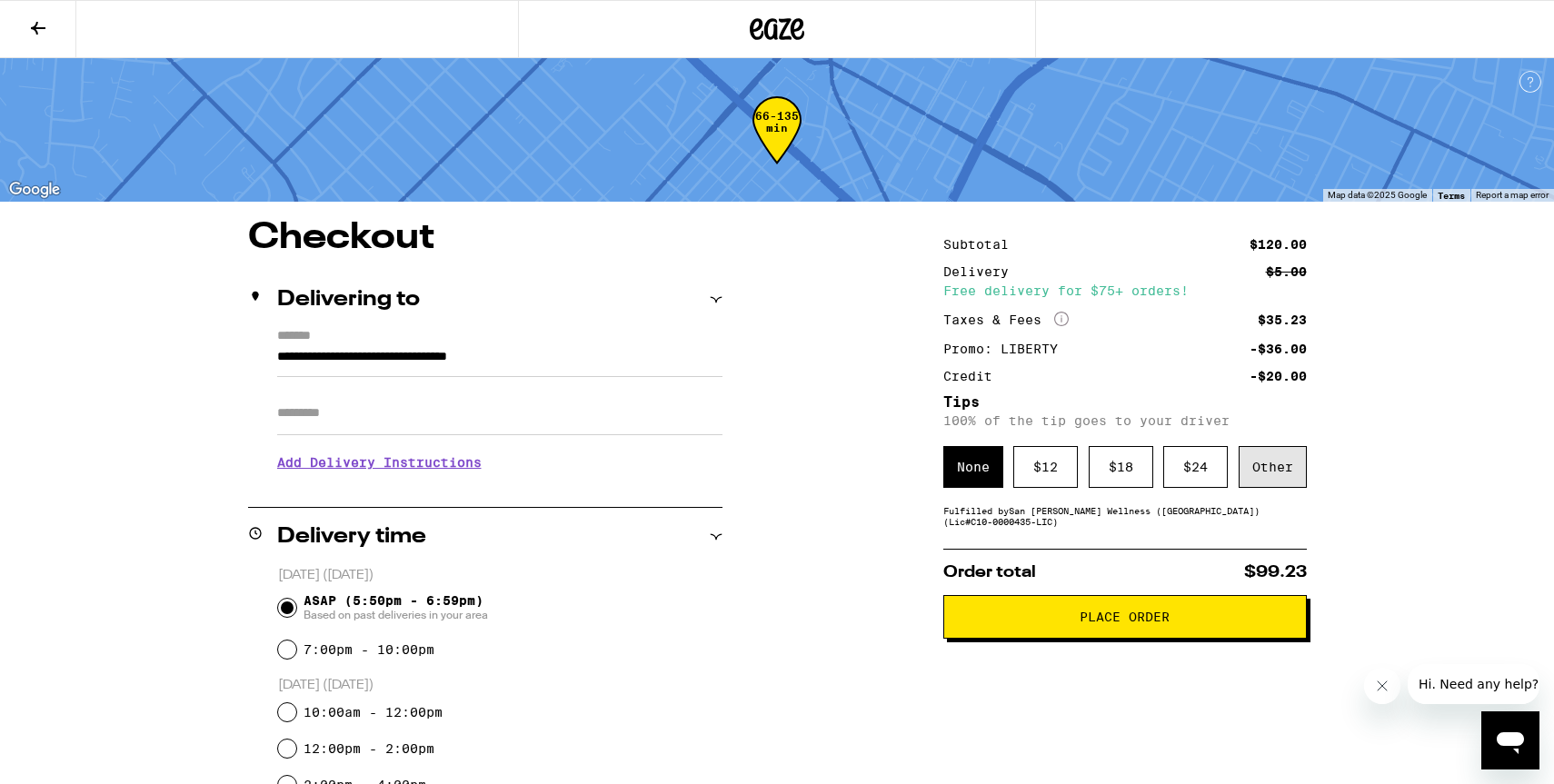
click at [1264, 473] on div "Other" at bounding box center [1272, 466] width 68 height 41
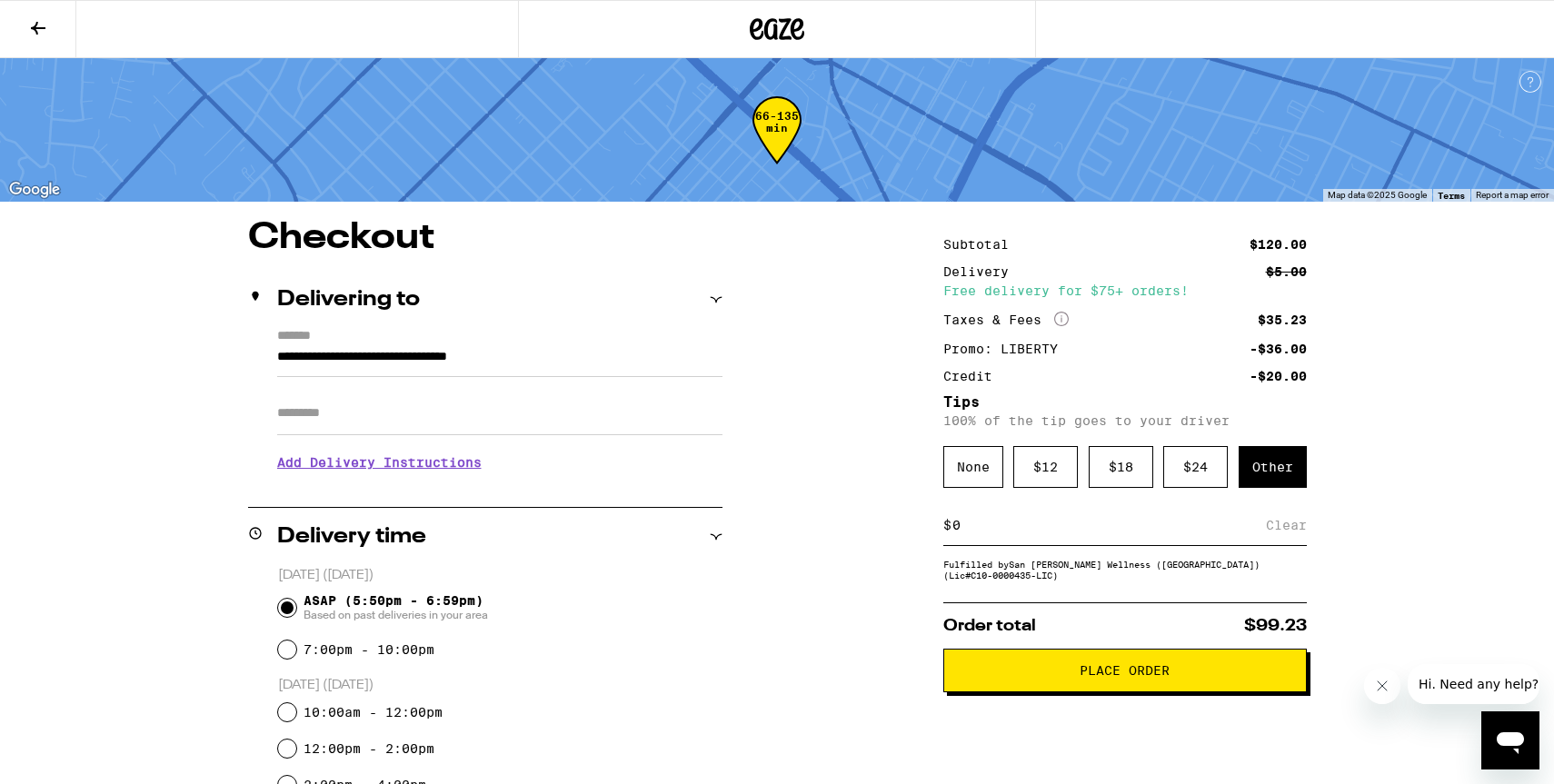
click at [1042, 524] on input at bounding box center [1108, 525] width 314 height 16
click at [1020, 533] on input at bounding box center [1108, 525] width 314 height 16
type input "10"
click at [1294, 533] on div "Save" at bounding box center [1291, 526] width 33 height 40
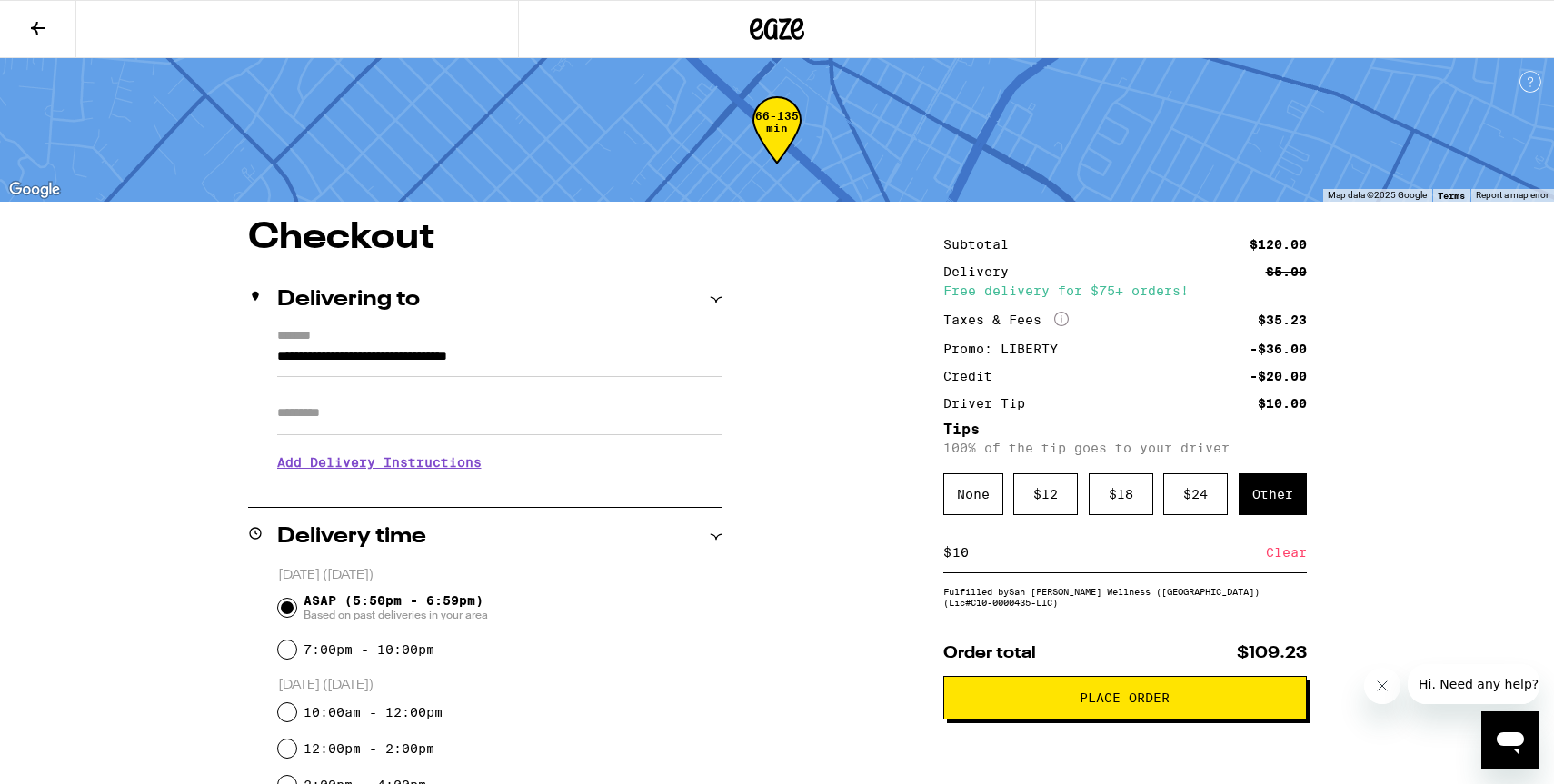
scroll to position [8, 0]
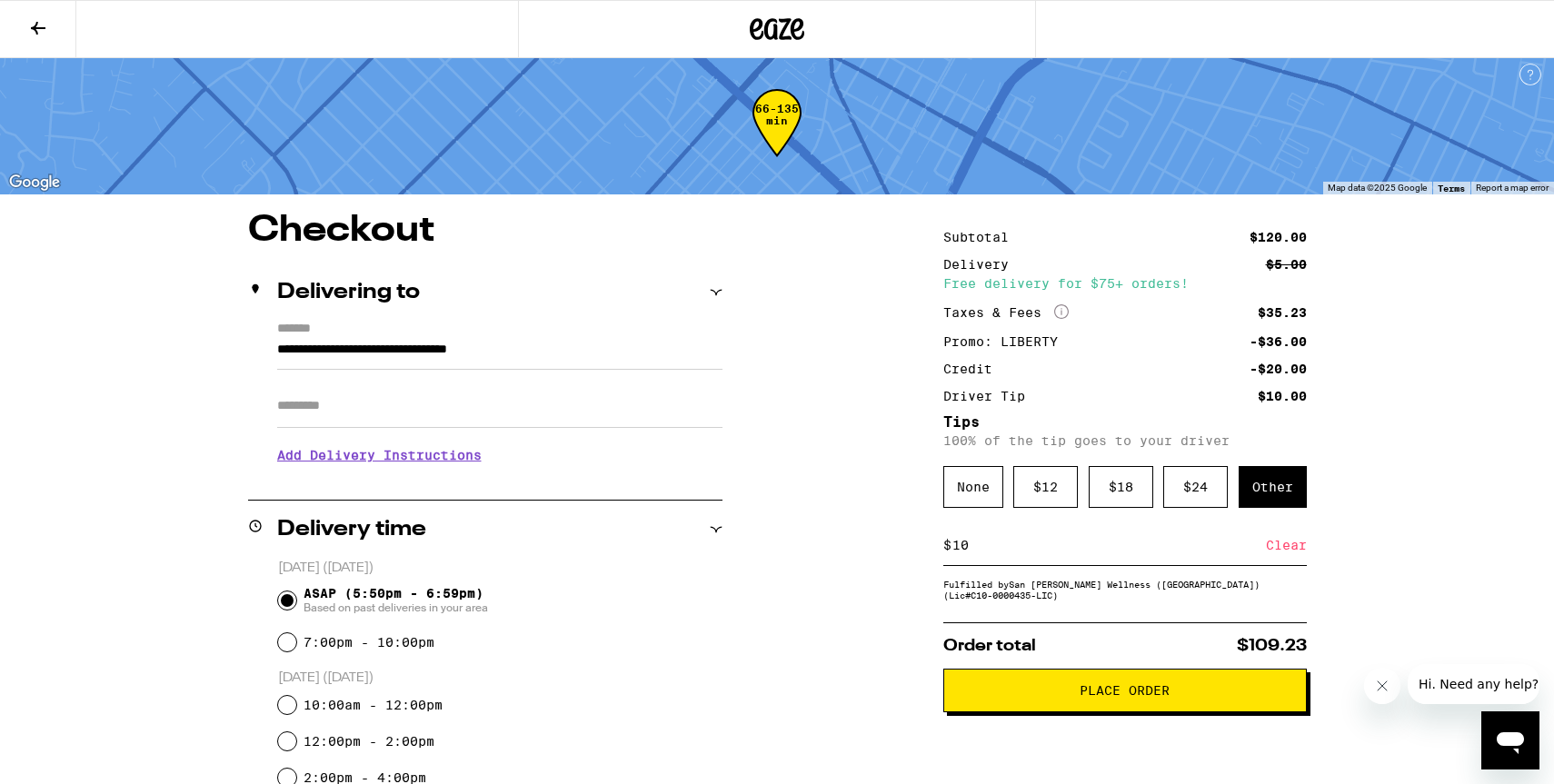
click at [1270, 485] on div "Other" at bounding box center [1272, 486] width 68 height 41
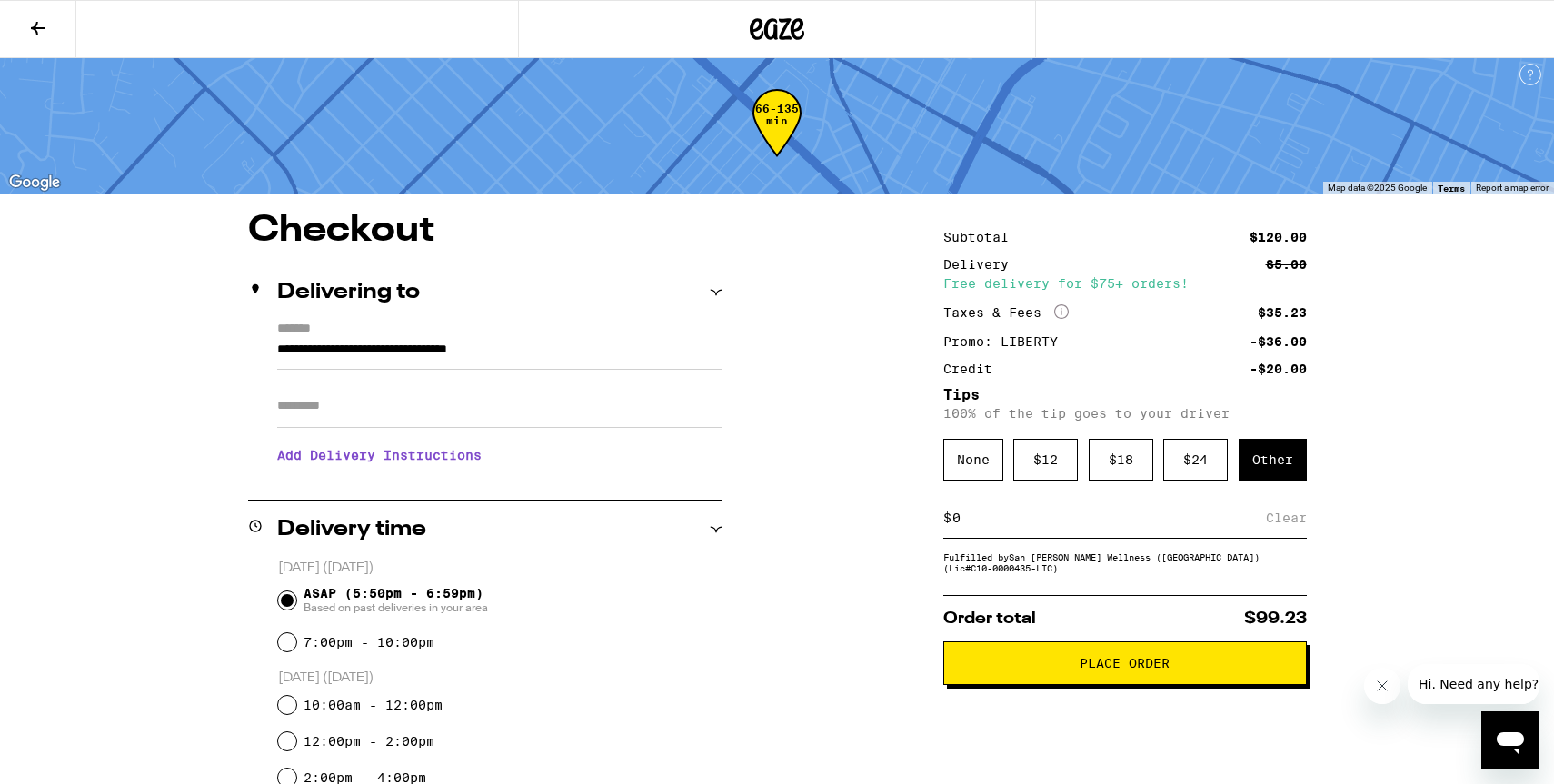
click at [976, 525] on input at bounding box center [1108, 517] width 314 height 16
type input "8"
click at [1301, 520] on div "Save" at bounding box center [1291, 518] width 33 height 40
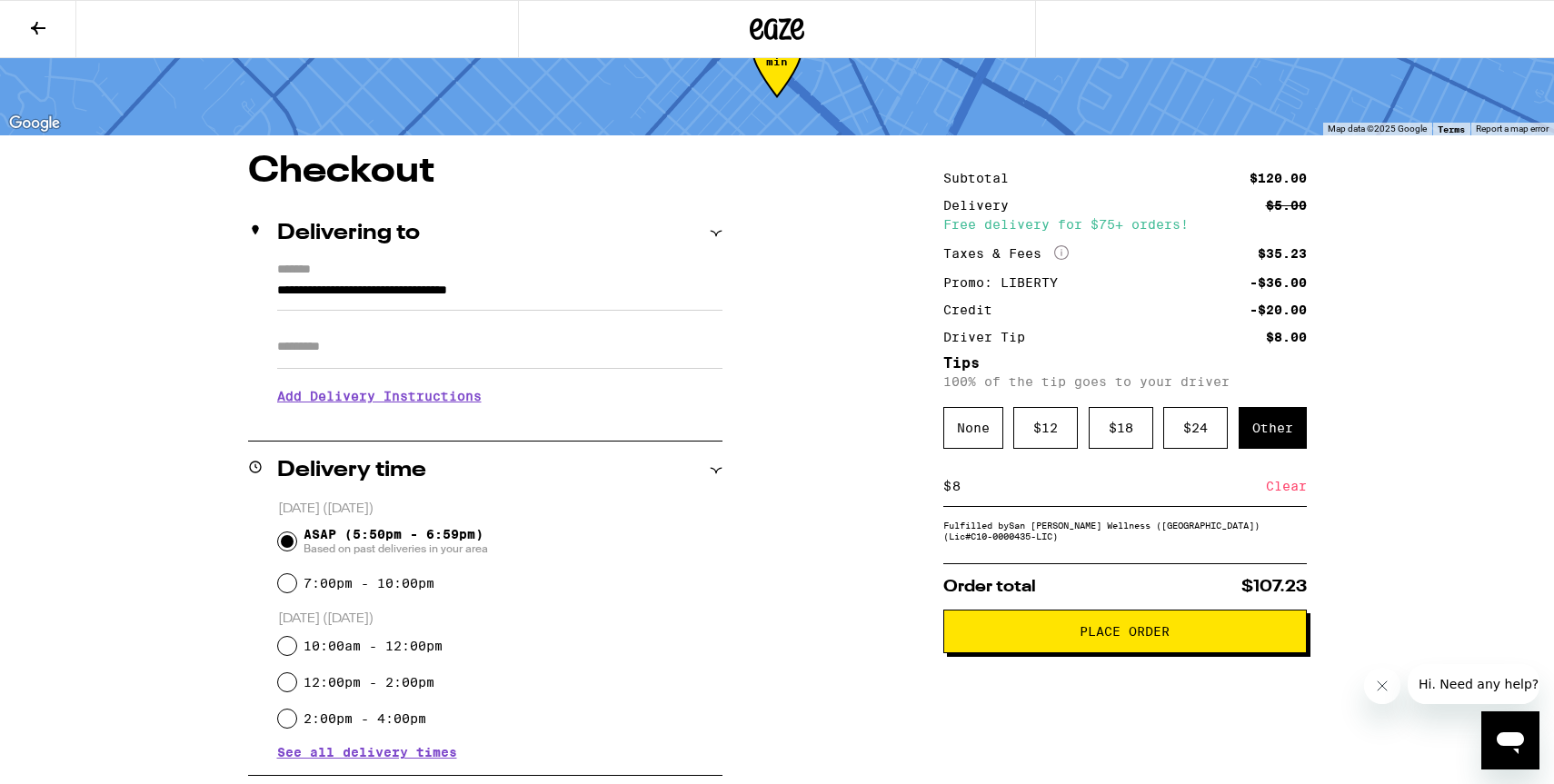
scroll to position [52, 0]
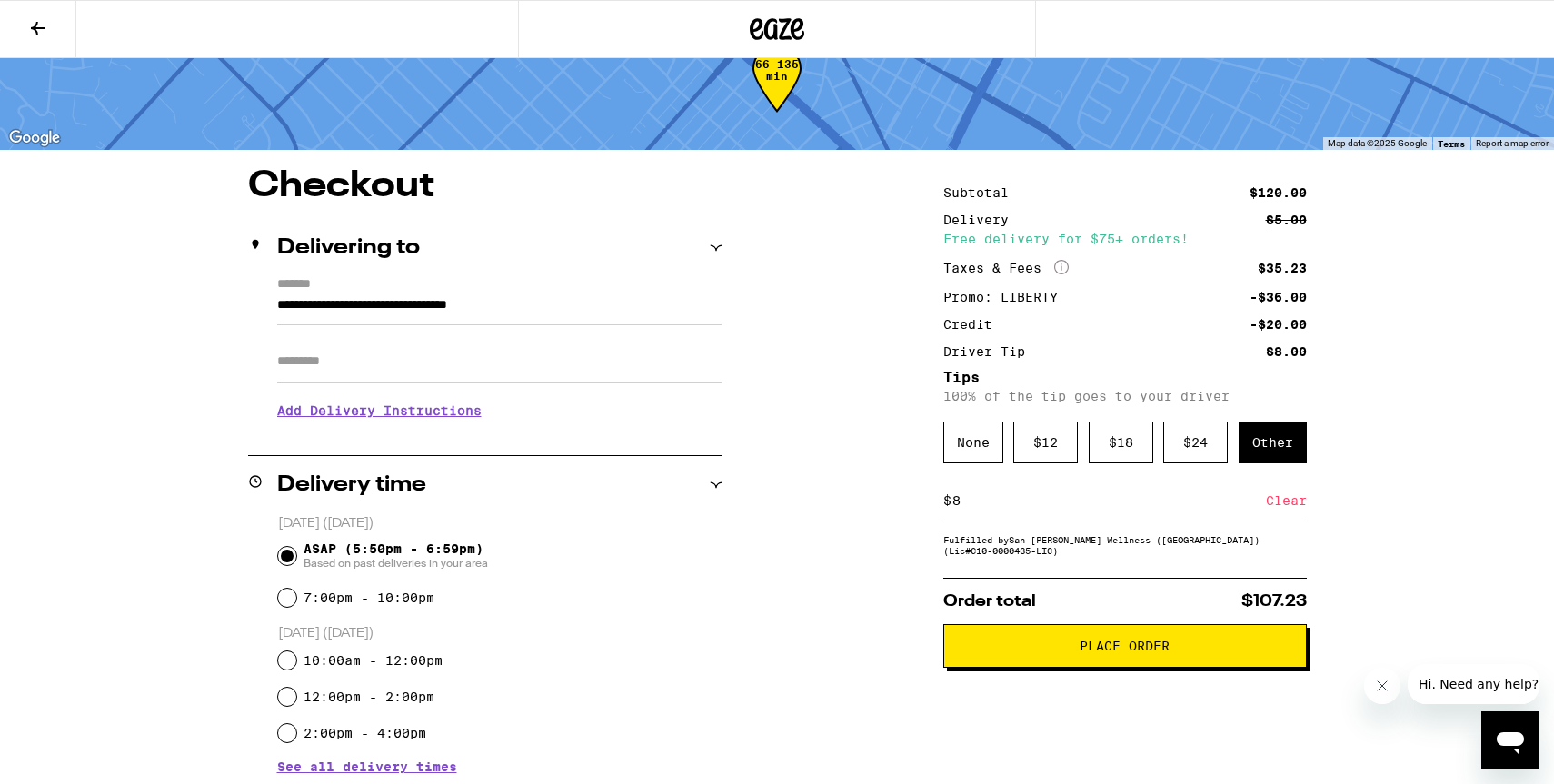
click at [1057, 652] on span "Place Order" at bounding box center [1124, 646] width 333 height 12
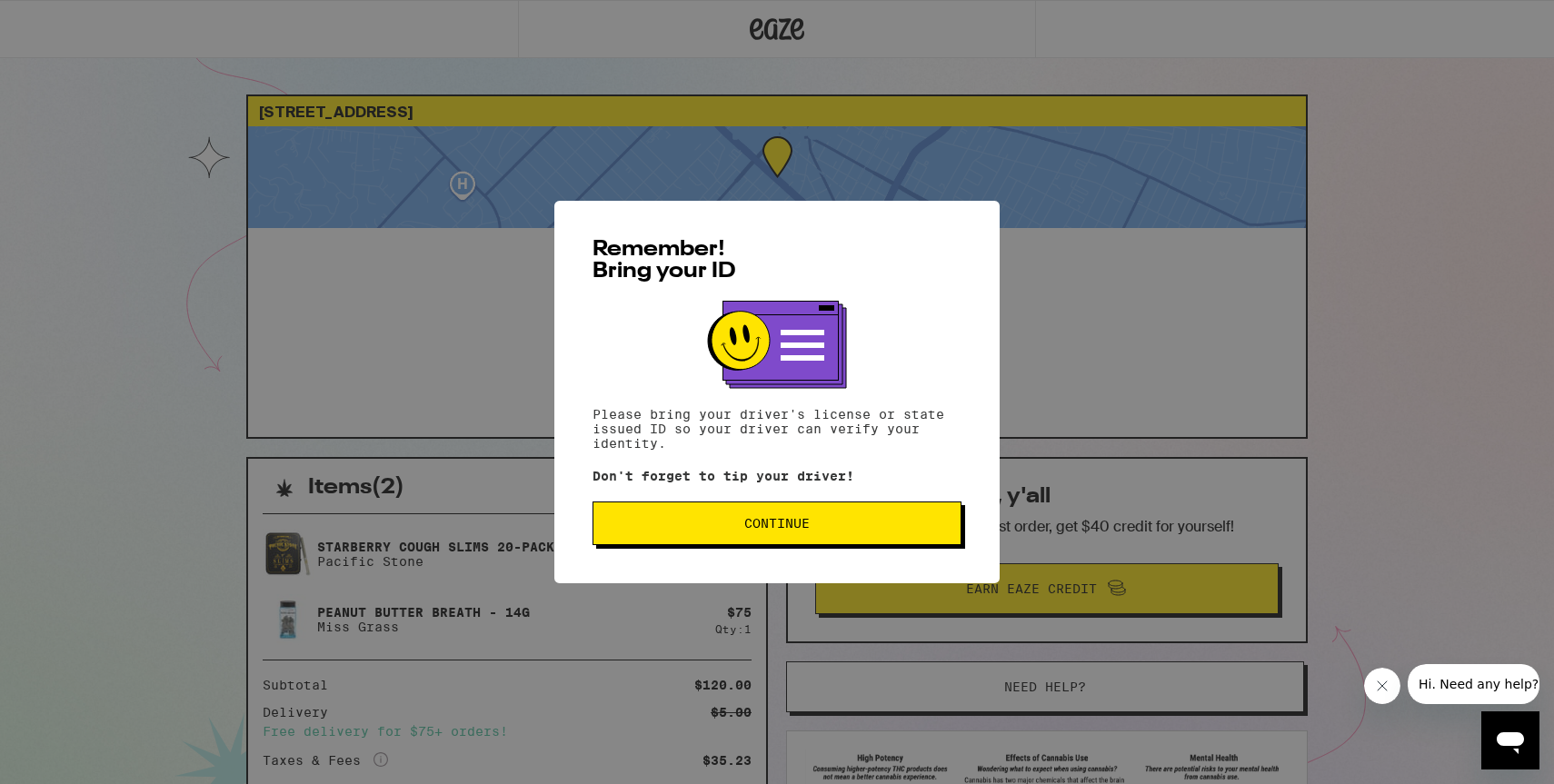
click at [751, 529] on span "Continue" at bounding box center [777, 523] width 65 height 12
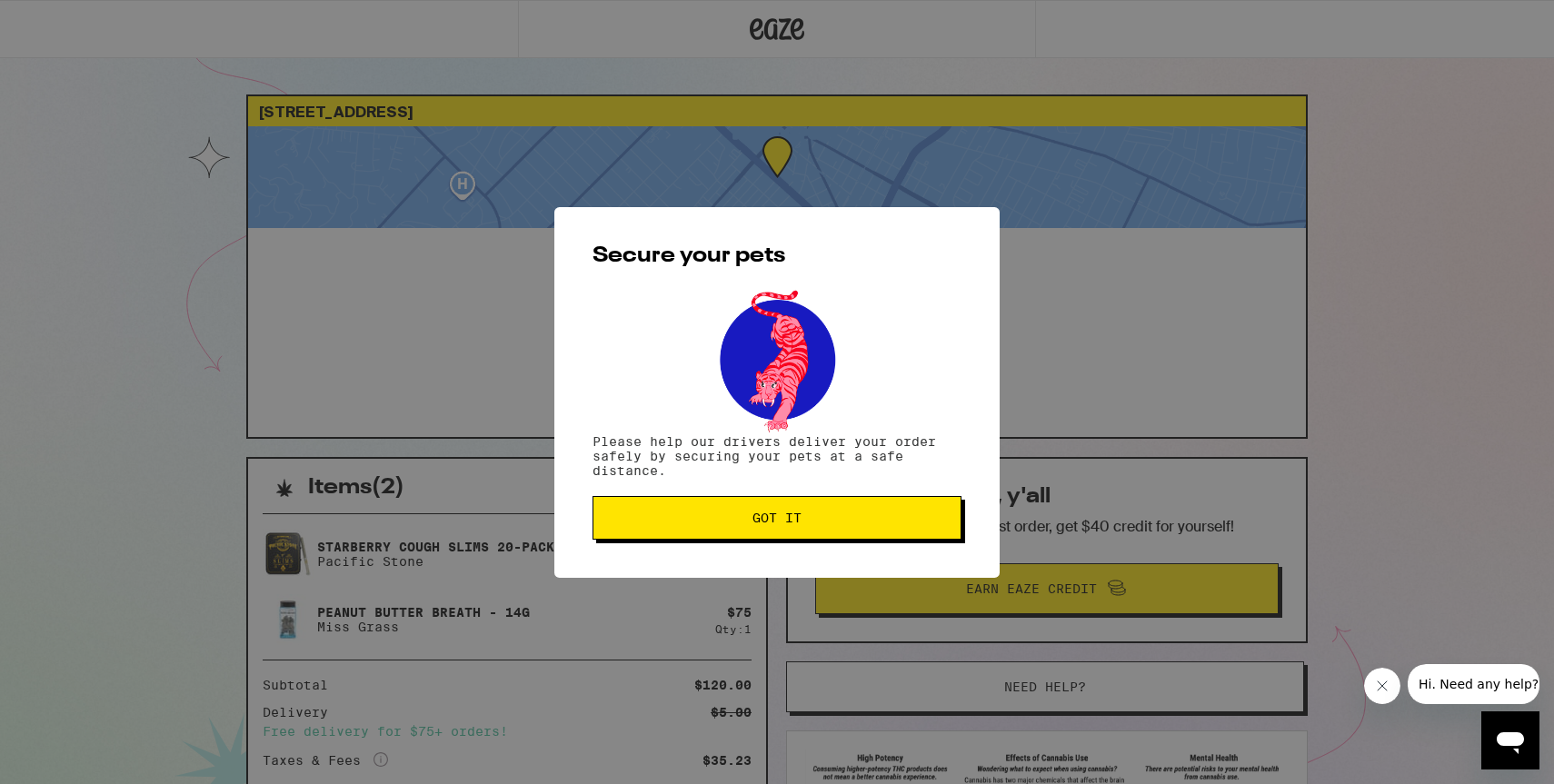
click at [751, 532] on button "Got it" at bounding box center [777, 517] width 369 height 43
